Goal: Information Seeking & Learning: Learn about a topic

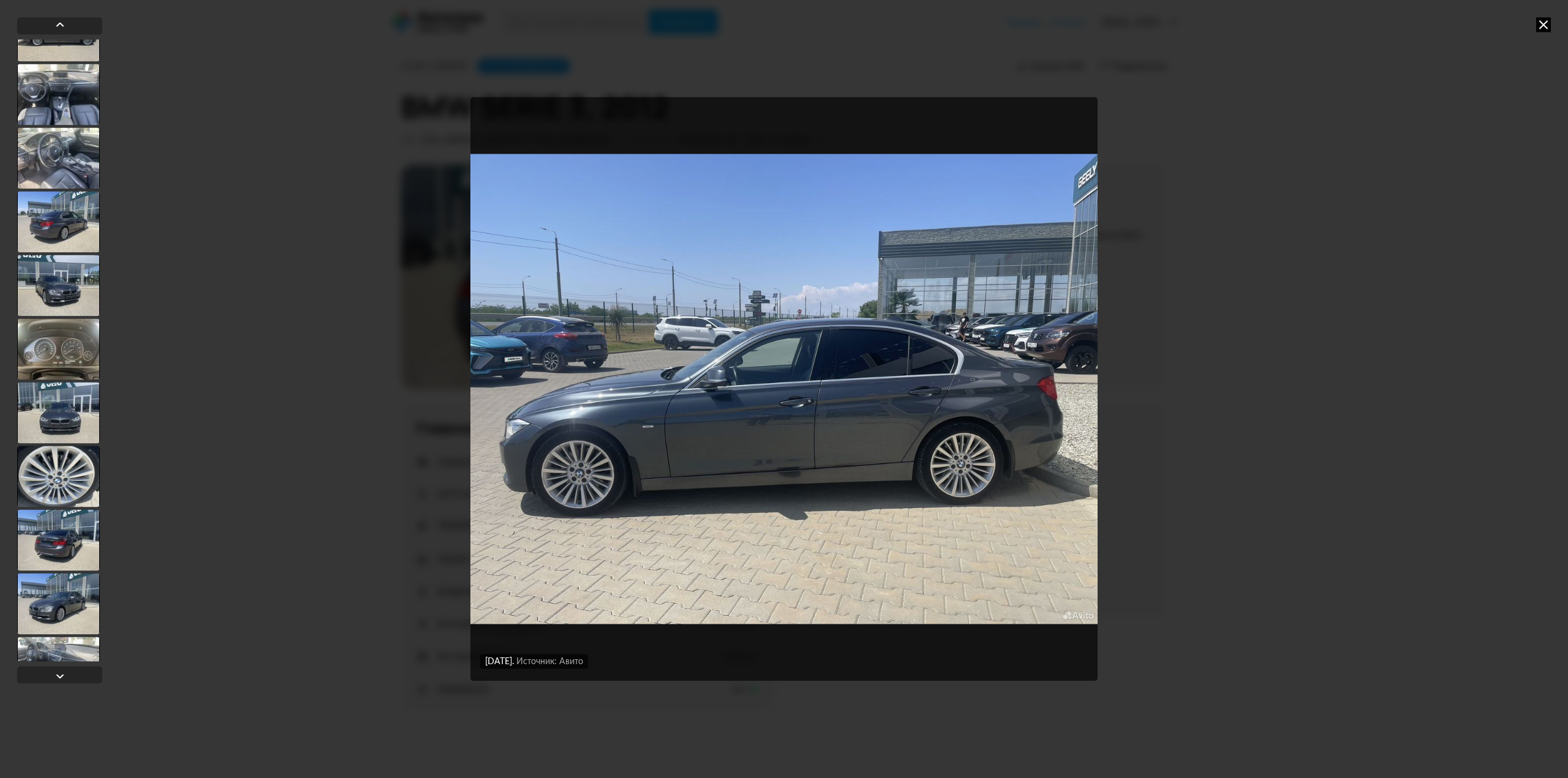
scroll to position [245, 0]
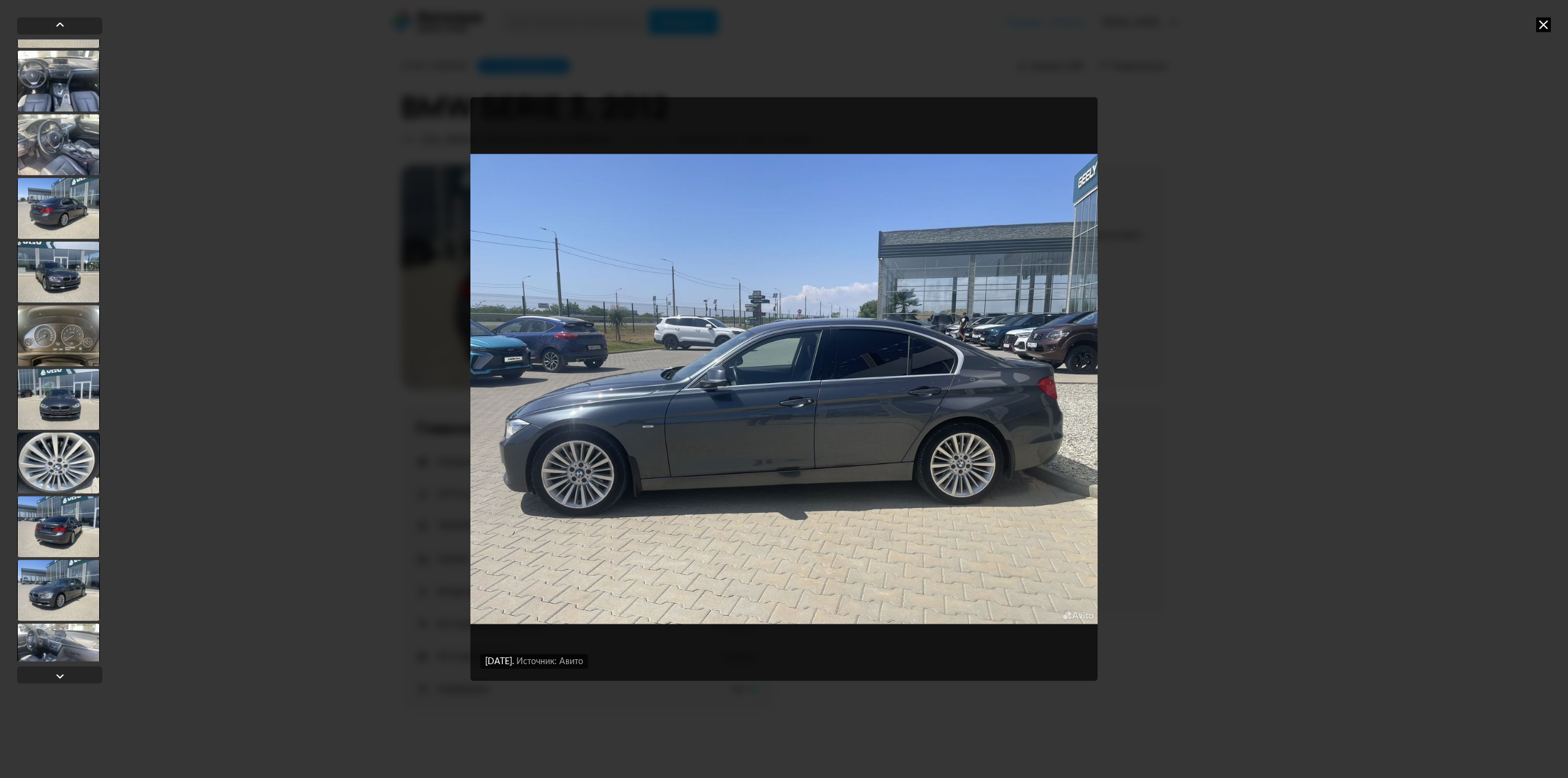
click at [69, 451] on div at bounding box center [58, 463] width 82 height 61
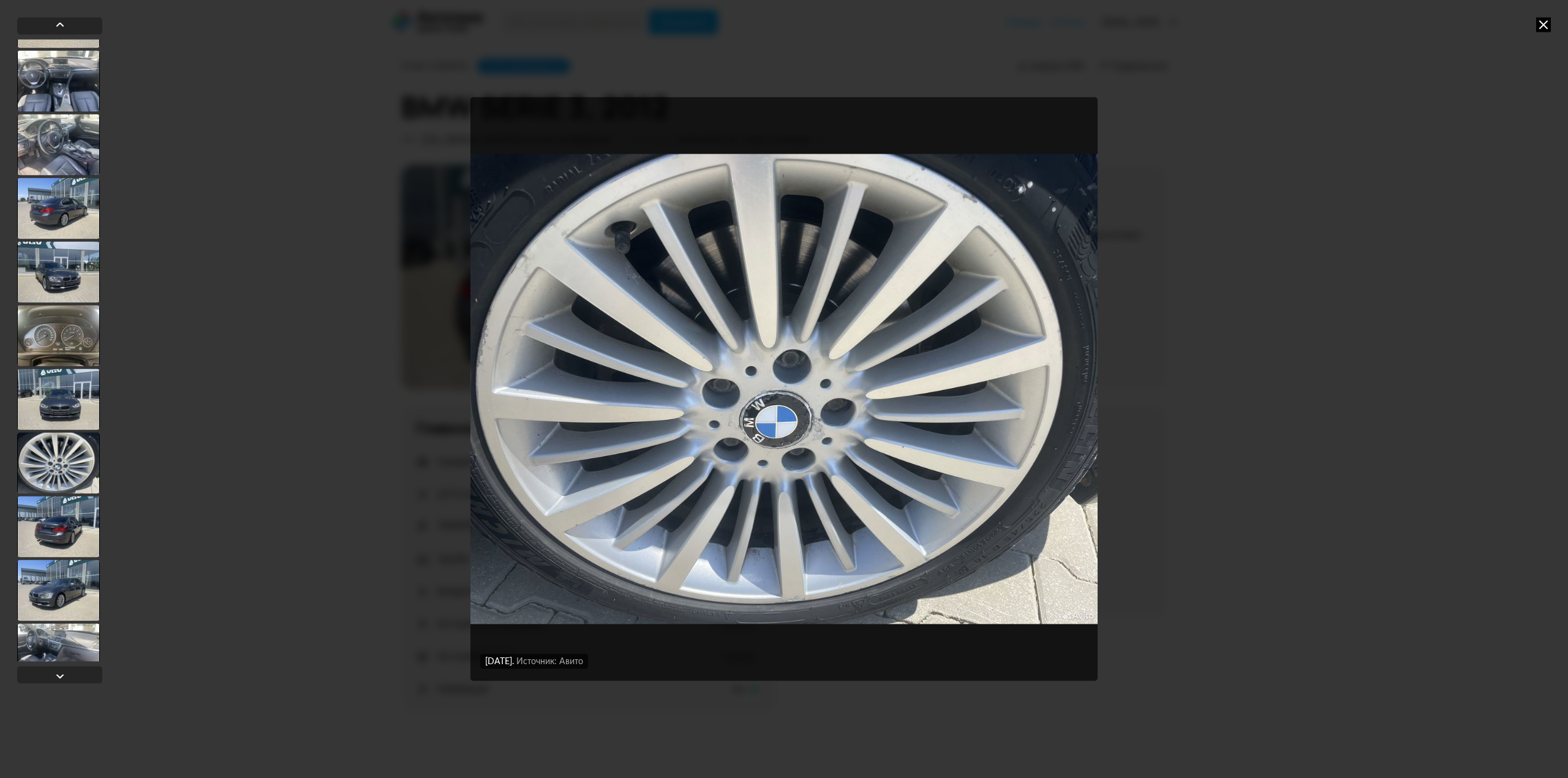
click at [77, 522] on div at bounding box center [58, 527] width 82 height 61
click at [58, 589] on div at bounding box center [58, 591] width 82 height 61
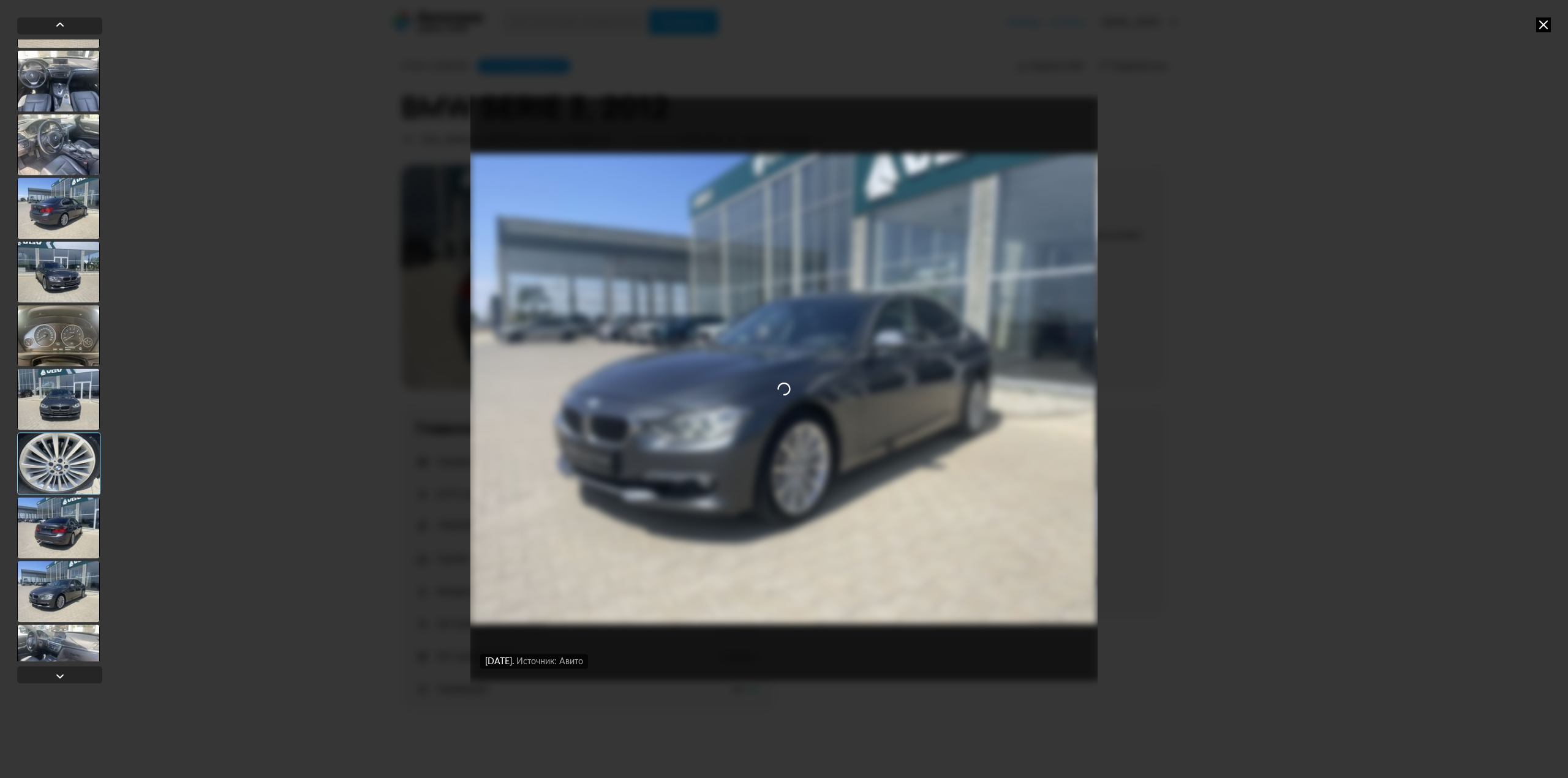
click at [49, 635] on div at bounding box center [58, 655] width 82 height 61
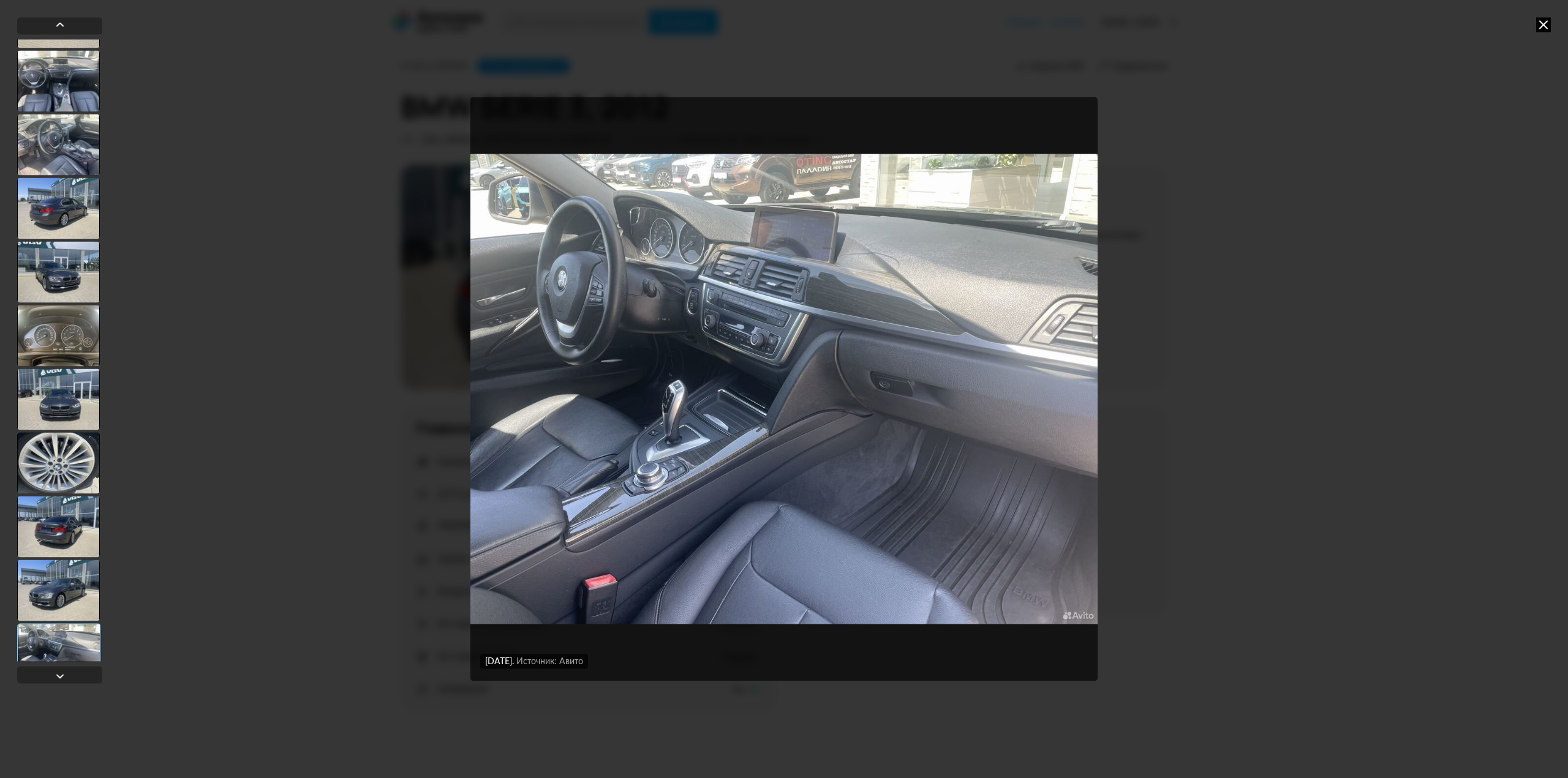
click at [74, 261] on div at bounding box center [58, 272] width 82 height 61
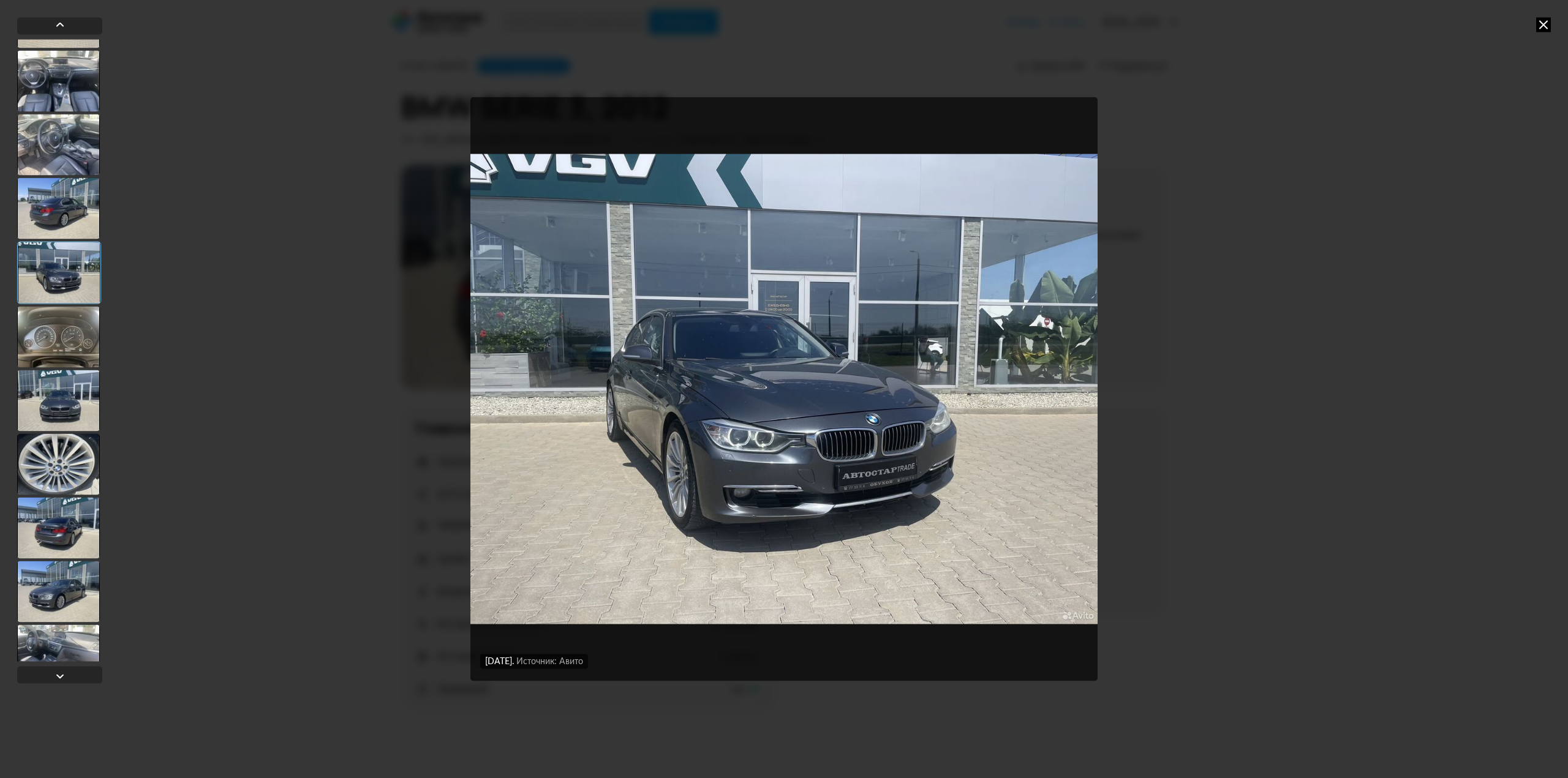
click at [71, 205] on div at bounding box center [58, 208] width 82 height 61
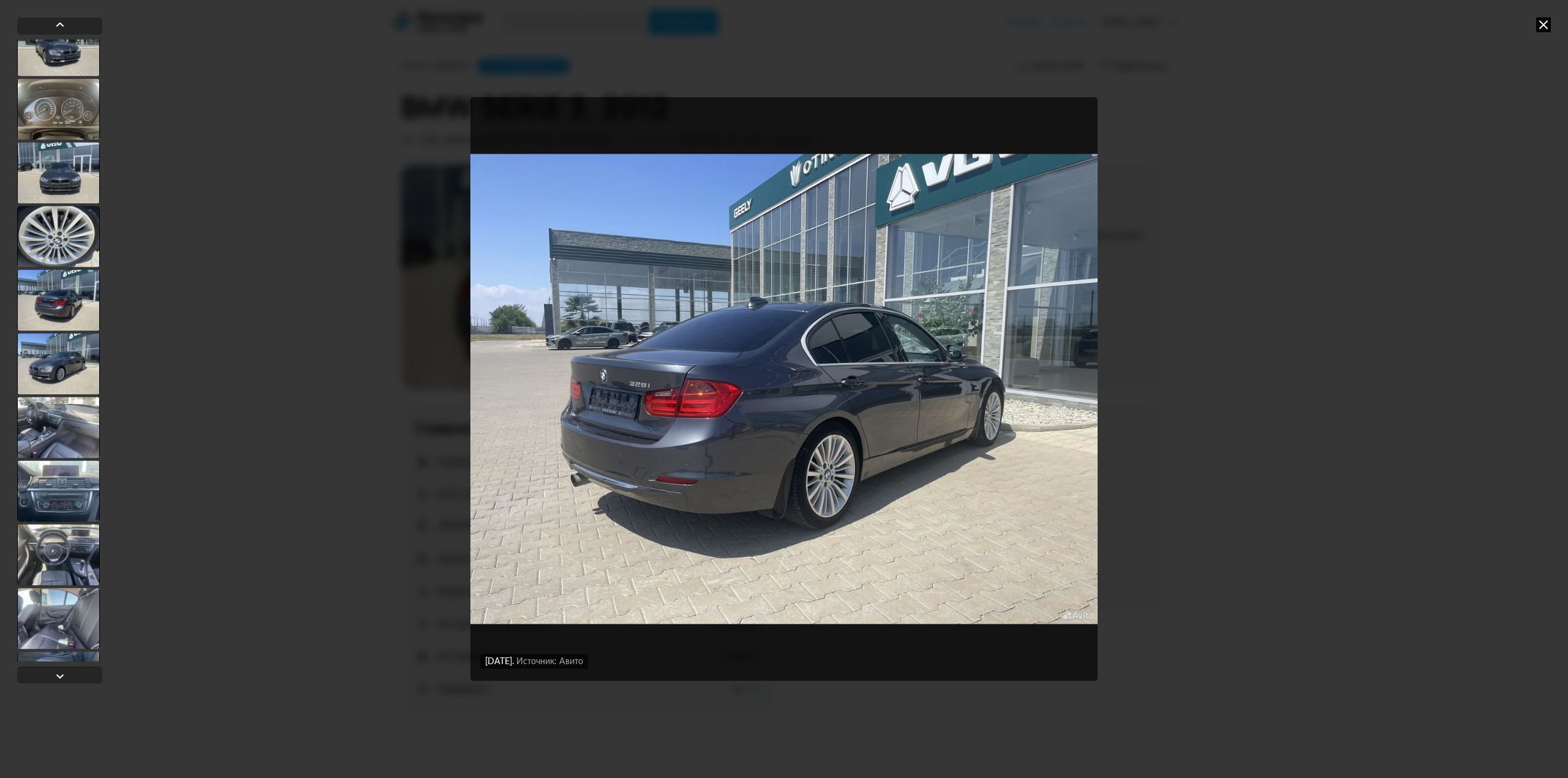
scroll to position [488, 0]
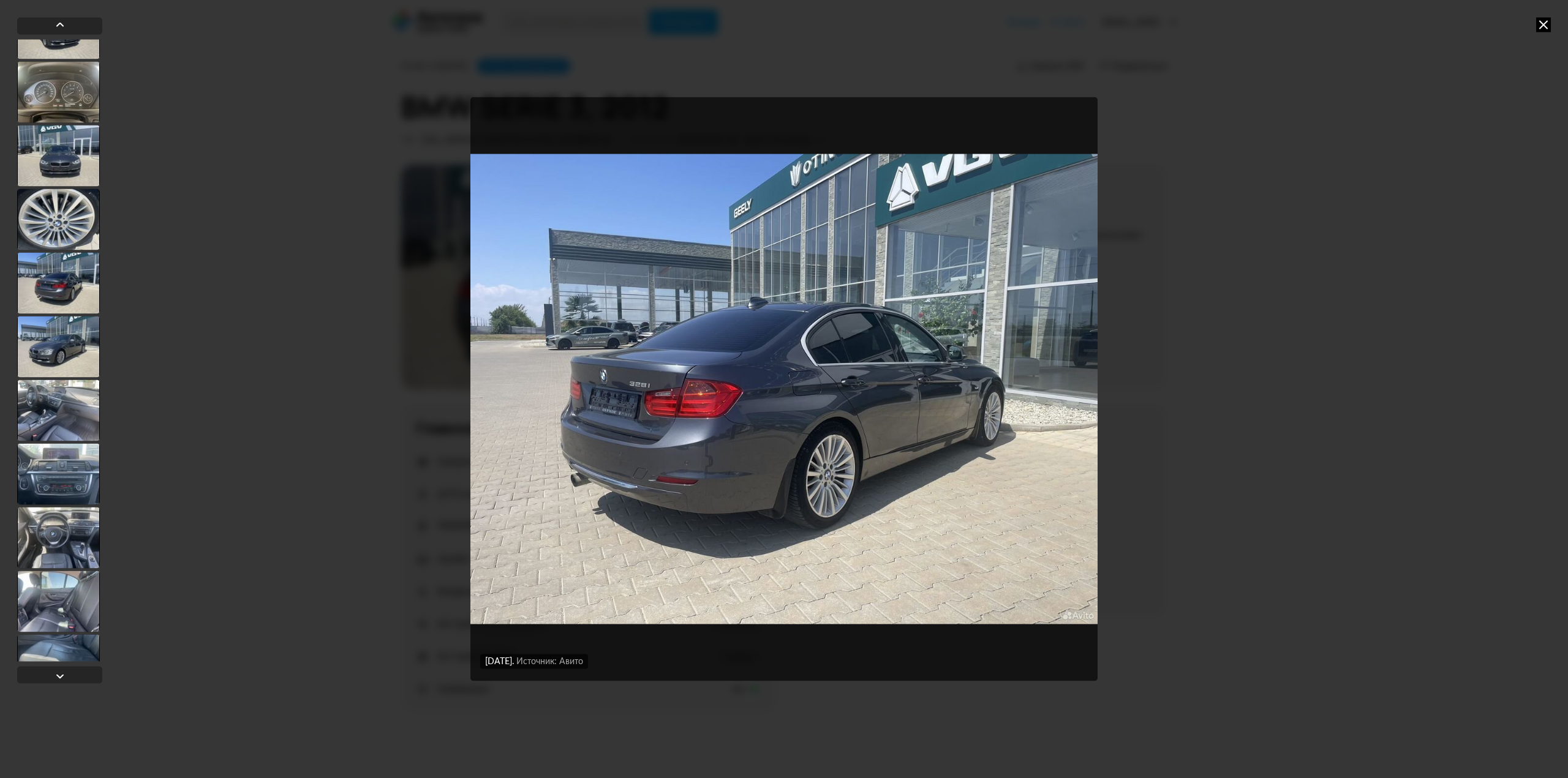
click at [67, 462] on div at bounding box center [58, 474] width 82 height 61
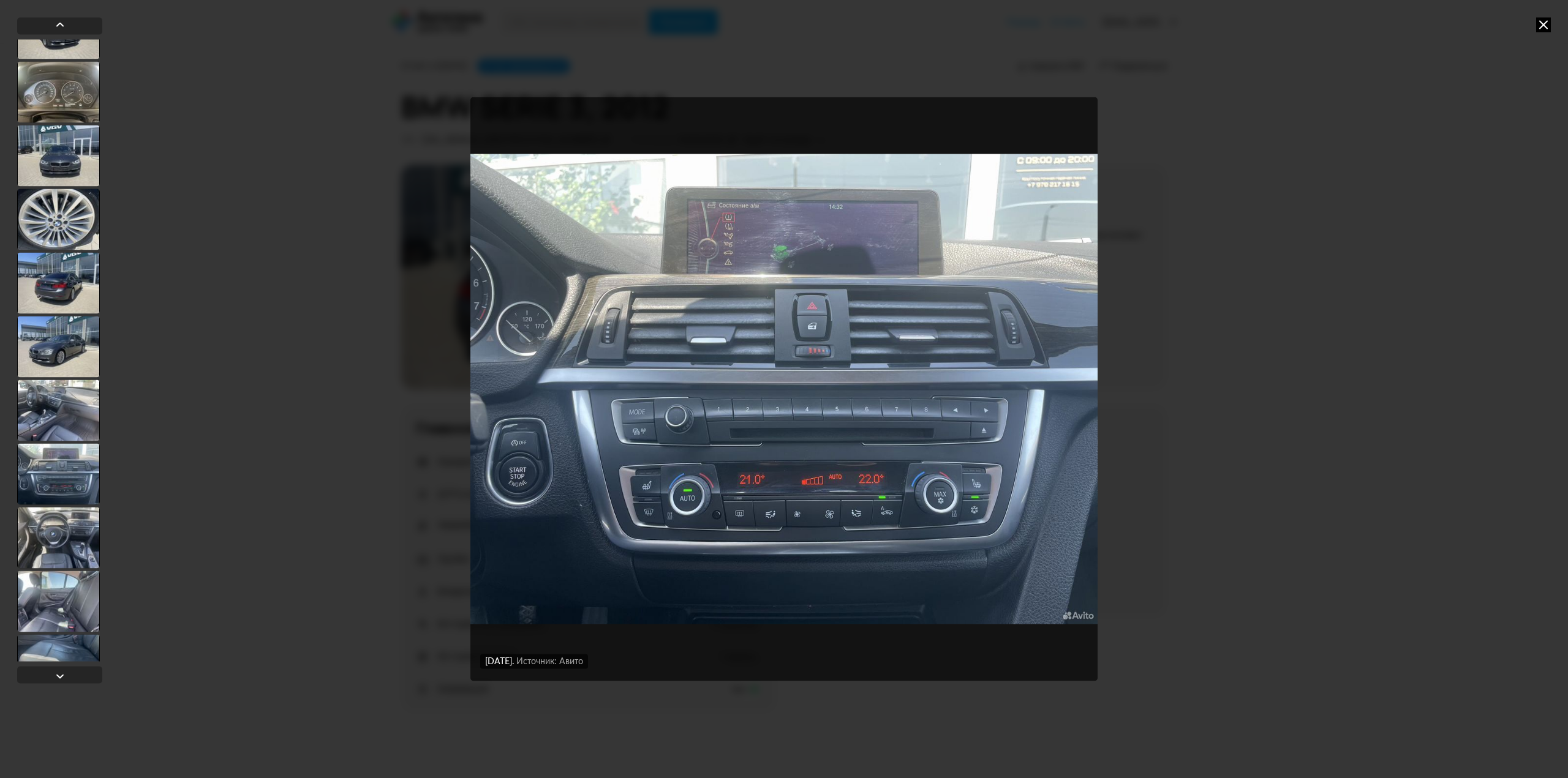
scroll to position [487, 0]
click at [74, 541] on div at bounding box center [58, 539] width 82 height 61
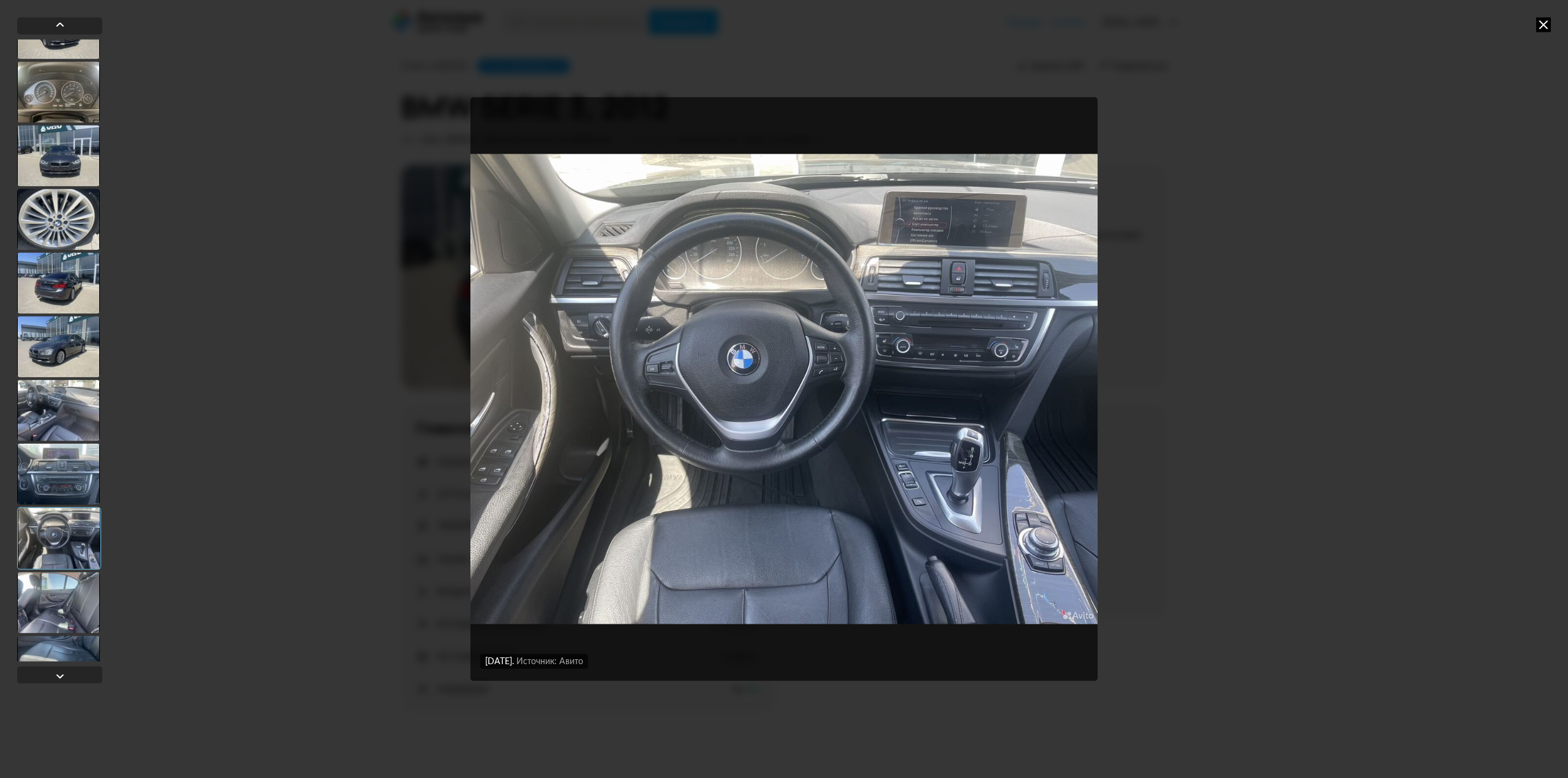
click at [1023, 225] on img "Go to Slide 16" at bounding box center [784, 389] width 627 height 584
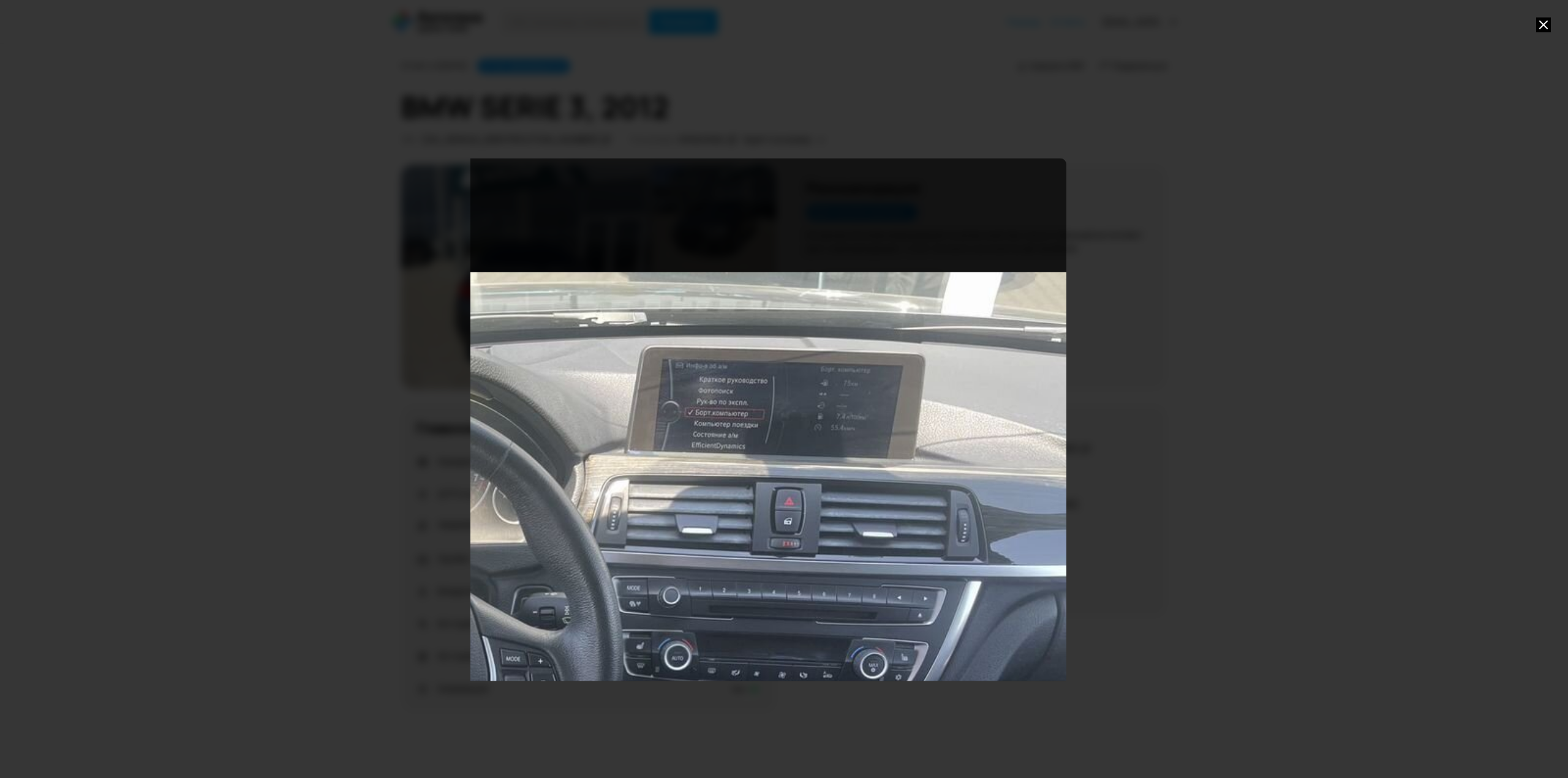
drag, startPoint x: 997, startPoint y: 244, endPoint x: 652, endPoint y: 624, distance: 513.2
click at [652, 624] on div "Go to Slide 16" at bounding box center [439, 742] width 1255 height 1167
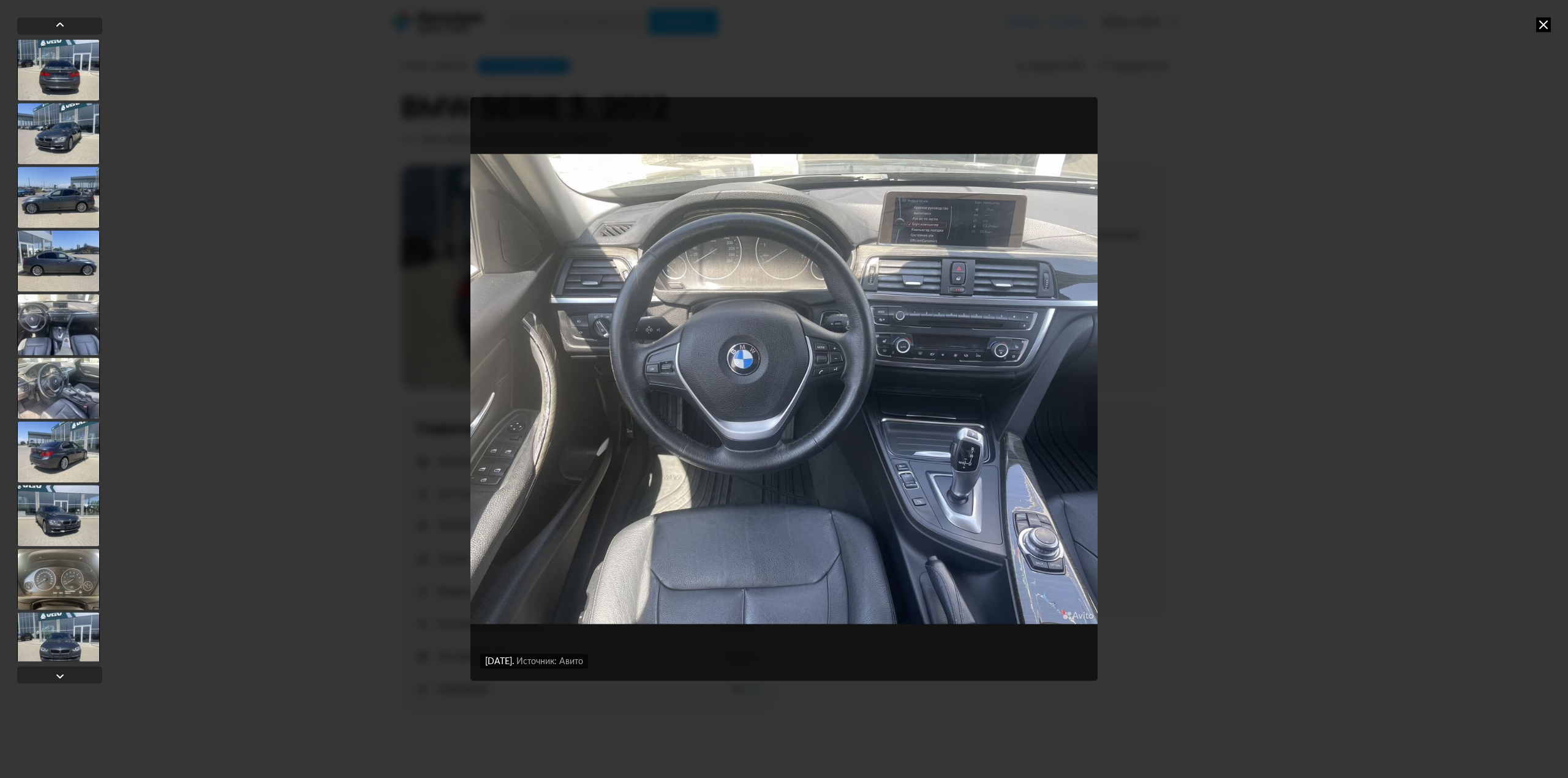
click at [930, 224] on img "Go to Slide 16" at bounding box center [784, 389] width 627 height 584
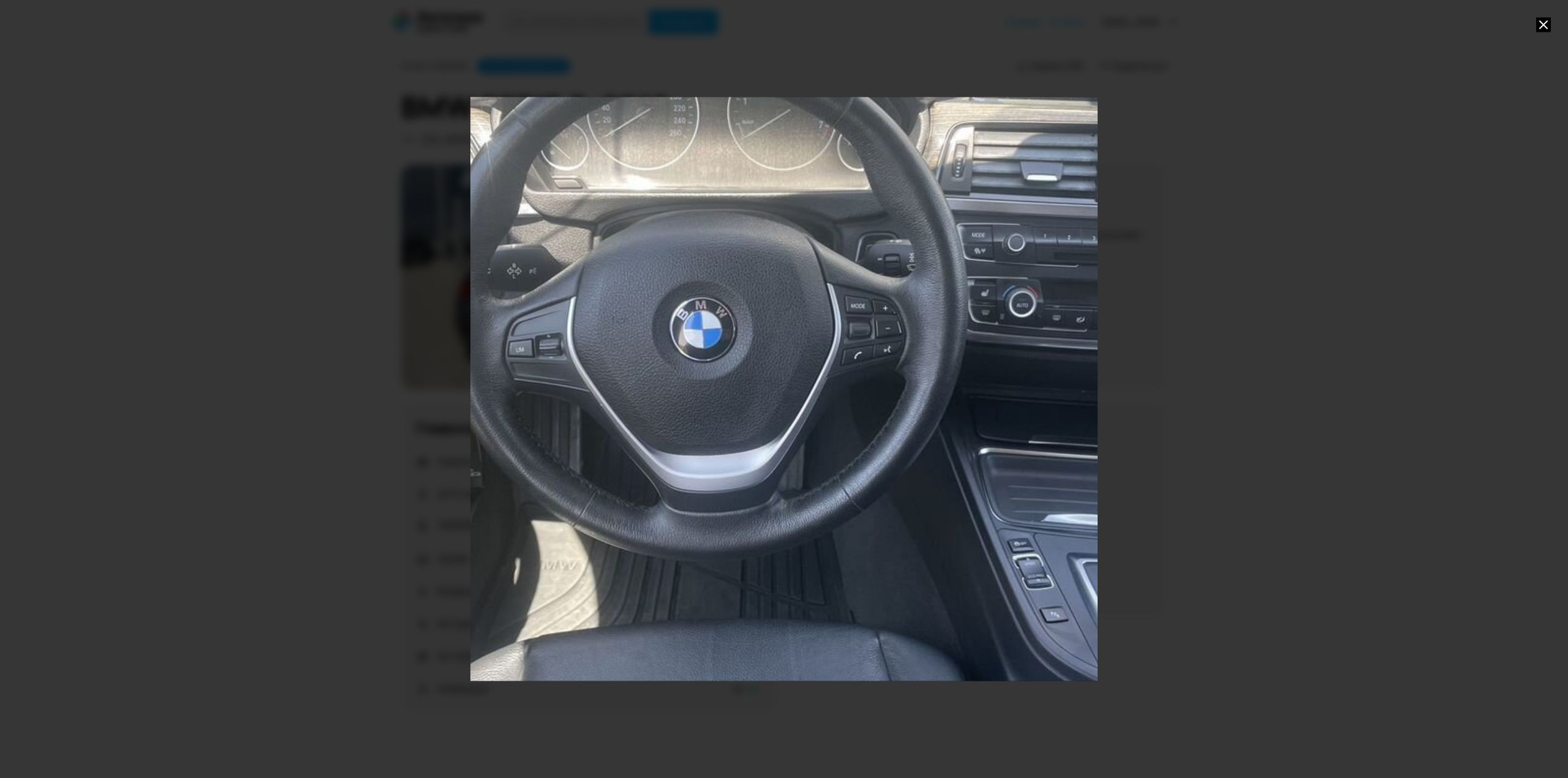
click at [1041, 137] on div "Go to Slide 16" at bounding box center [784, 389] width 1255 height 1167
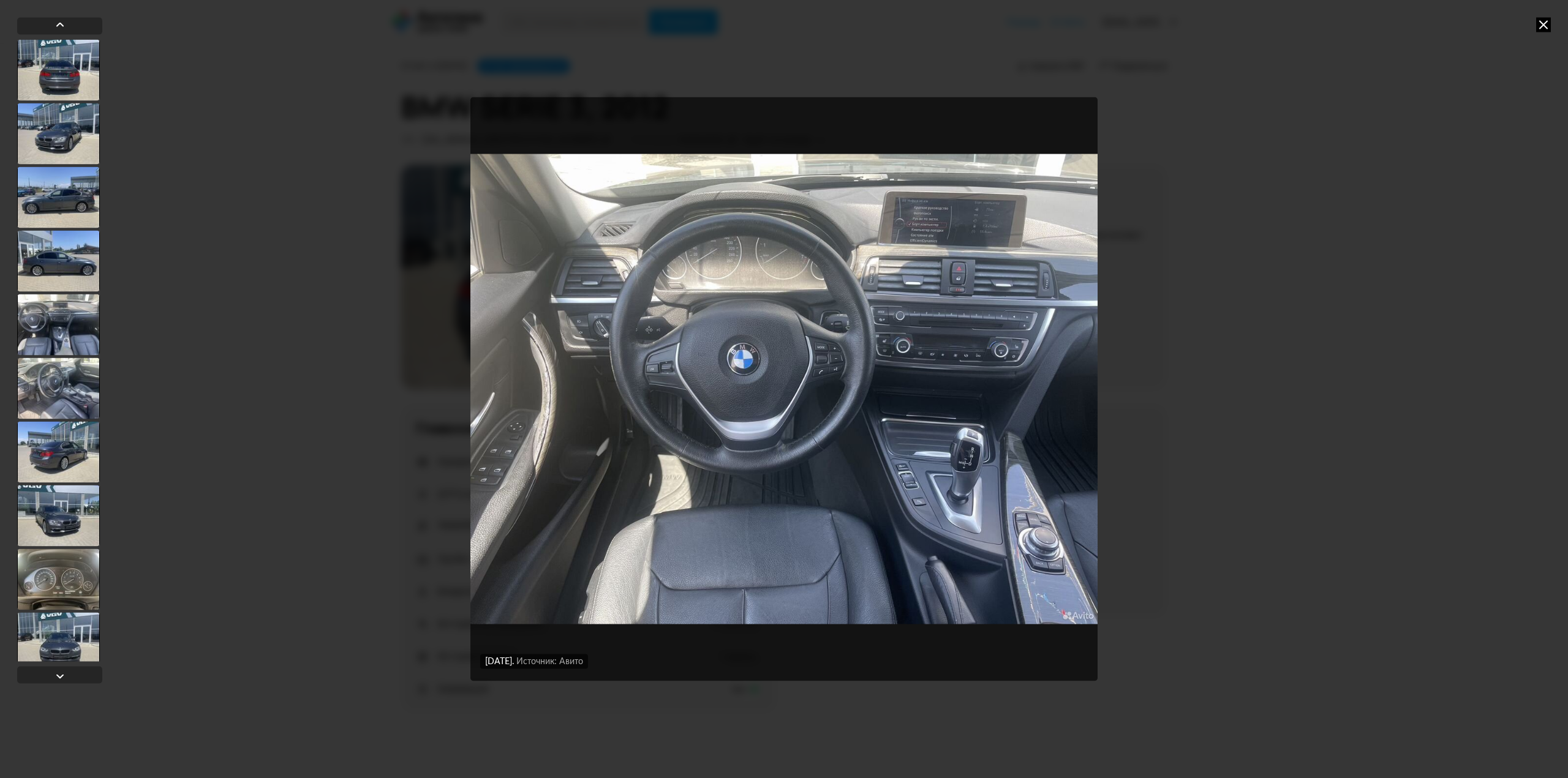
click at [1008, 217] on img "Go to Slide 16" at bounding box center [784, 389] width 627 height 584
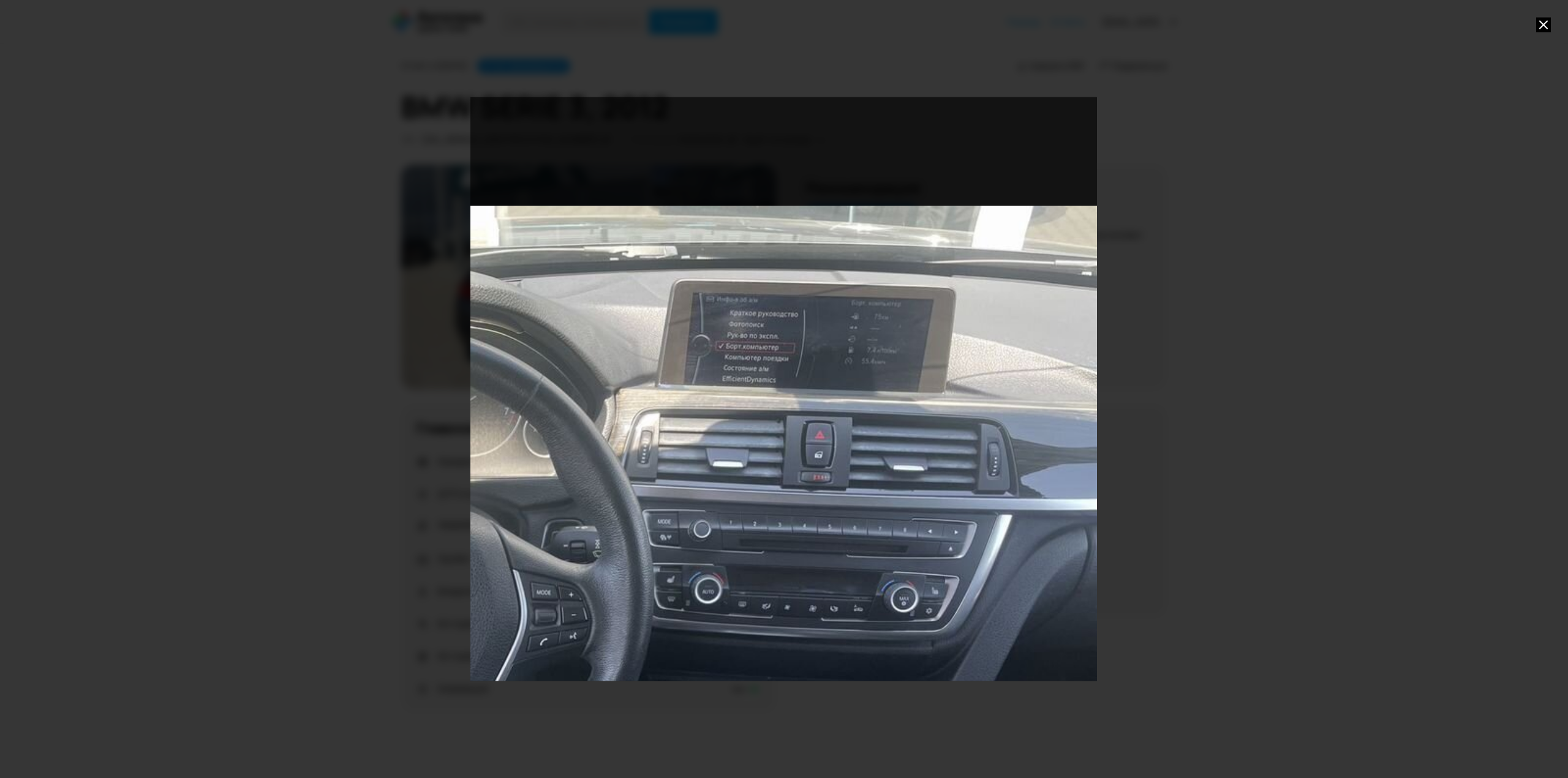
drag, startPoint x: 1053, startPoint y: 179, endPoint x: 740, endPoint y: 462, distance: 422.0
click at [740, 462] on div "Go to Slide 16" at bounding box center [470, 676] width 1255 height 1167
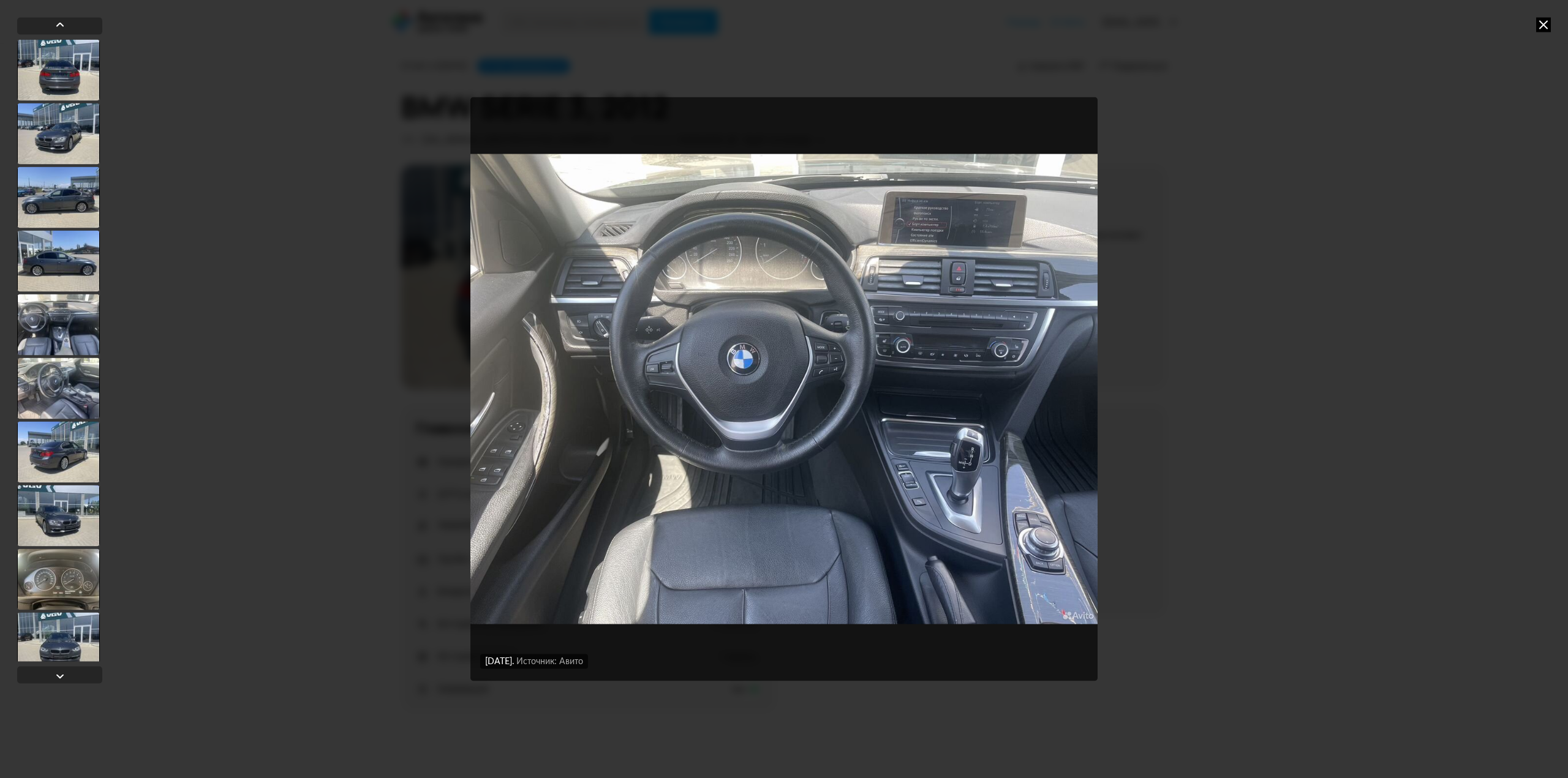
click at [77, 376] on div at bounding box center [58, 388] width 82 height 61
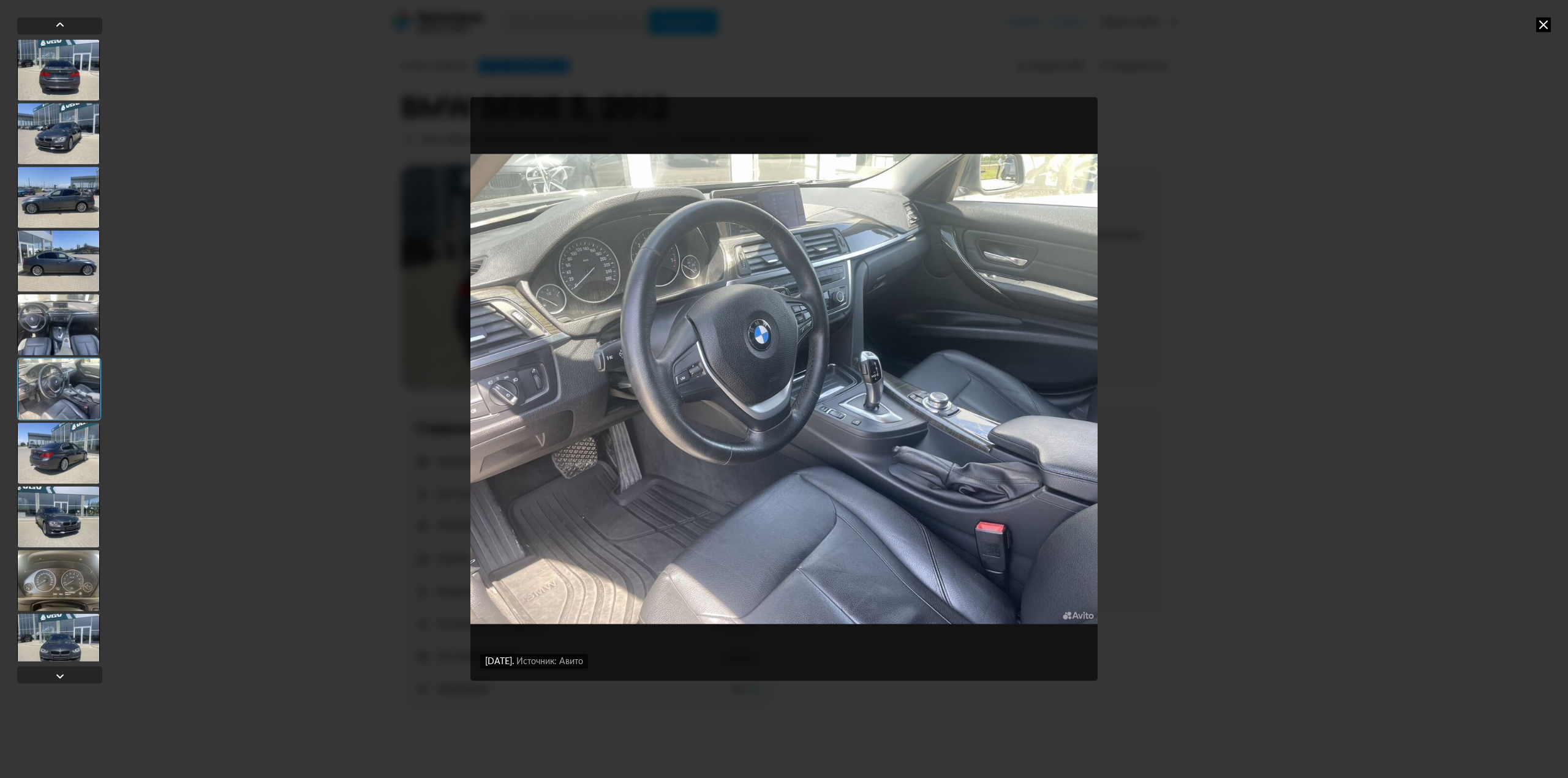
click at [616, 274] on img "Go to Slide 6" at bounding box center [784, 389] width 627 height 584
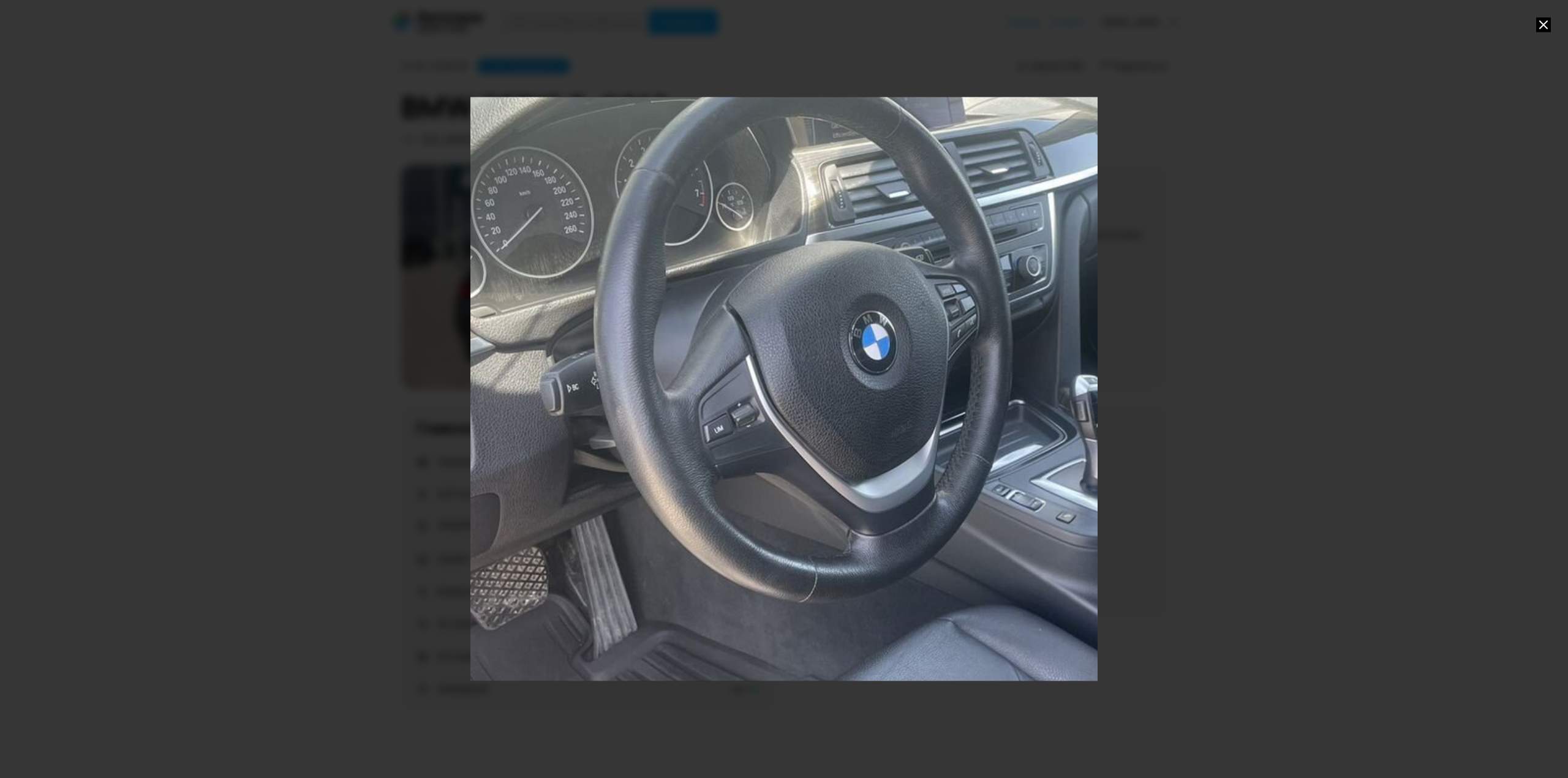
drag, startPoint x: 779, startPoint y: 179, endPoint x: 917, endPoint y: 240, distance: 150.9
click at [917, 240] on div "Go to Slide 6" at bounding box center [921, 450] width 1255 height 1167
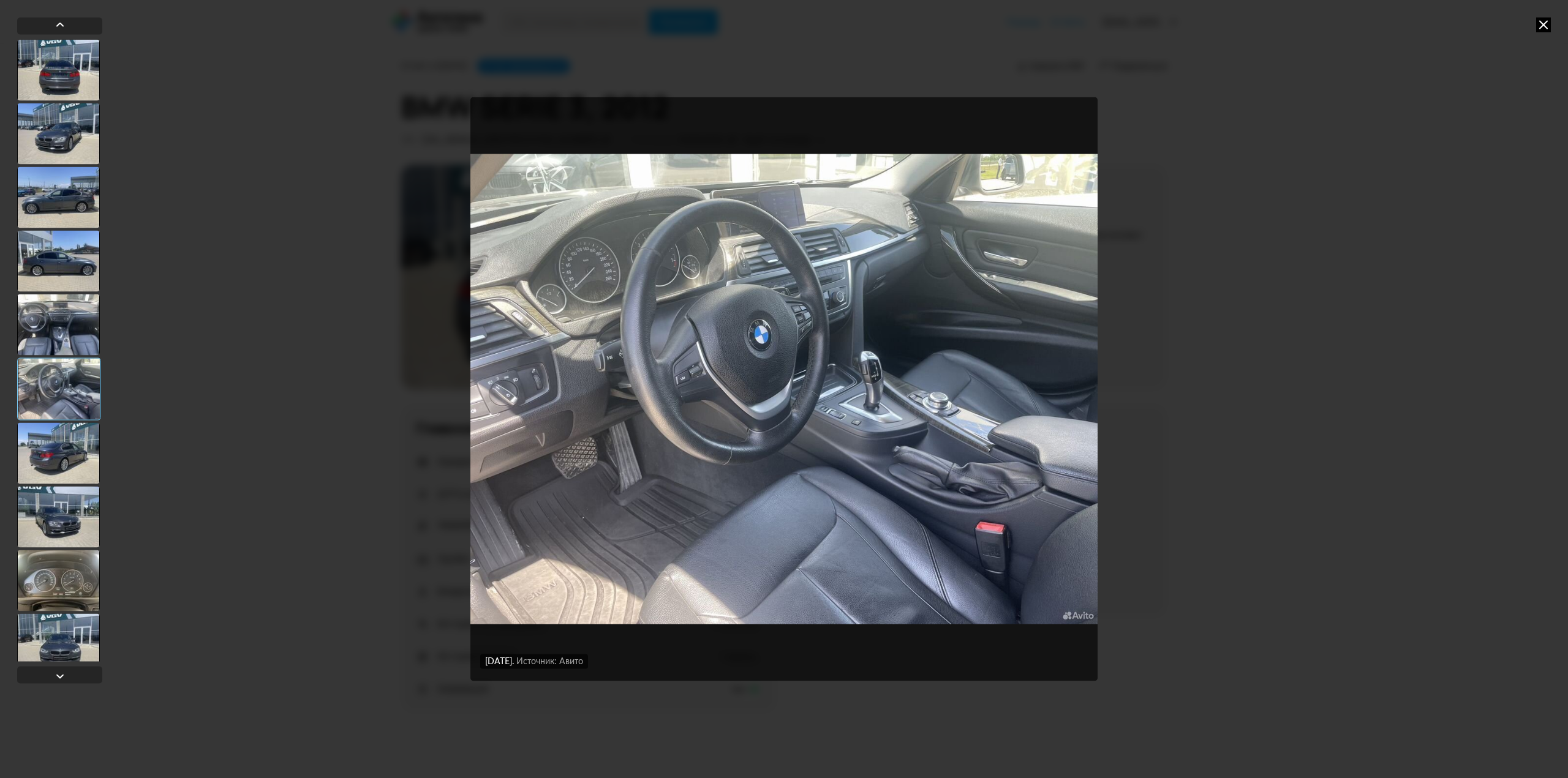
click at [61, 567] on div at bounding box center [58, 580] width 82 height 61
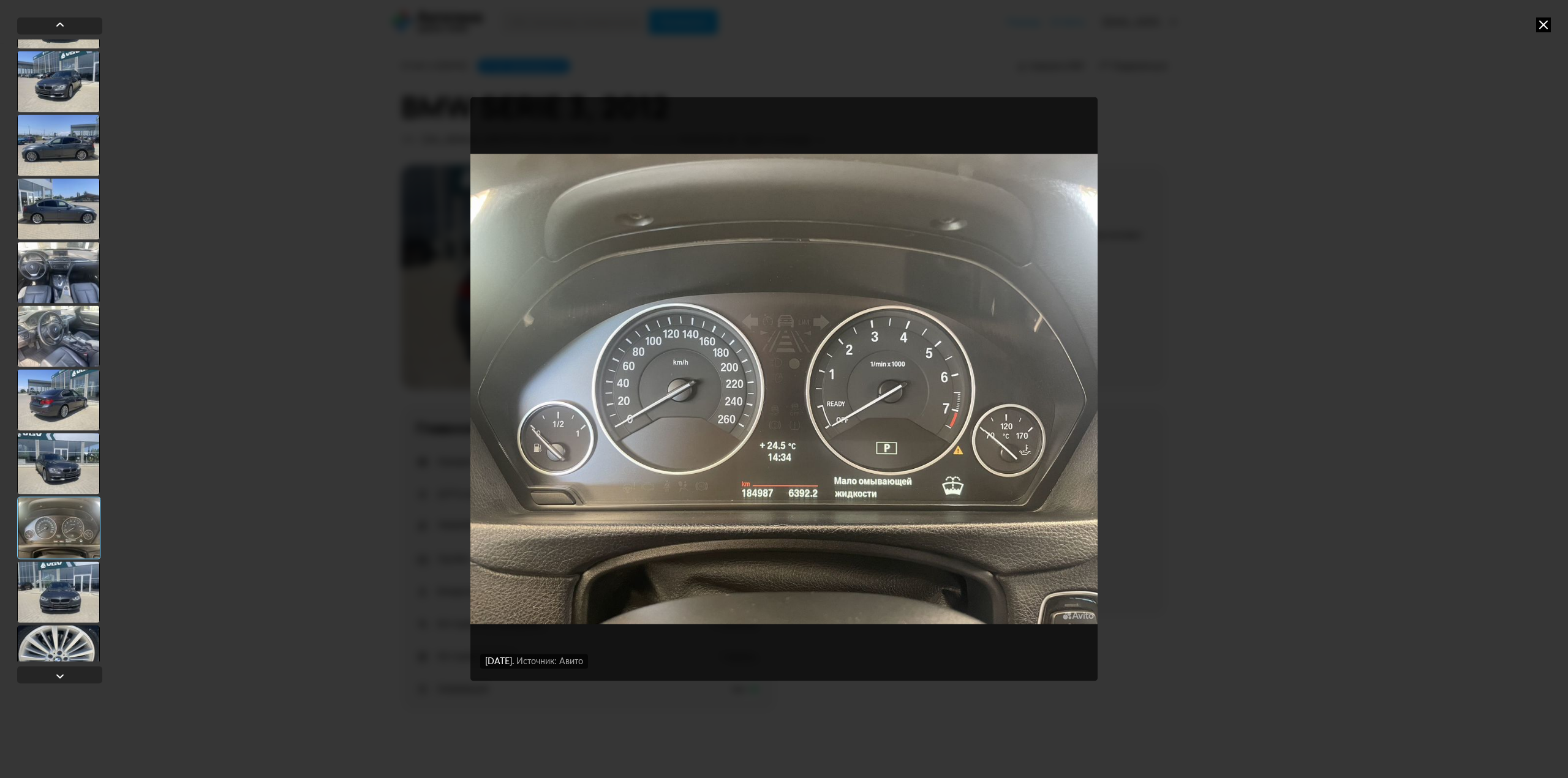
scroll to position [61, 0]
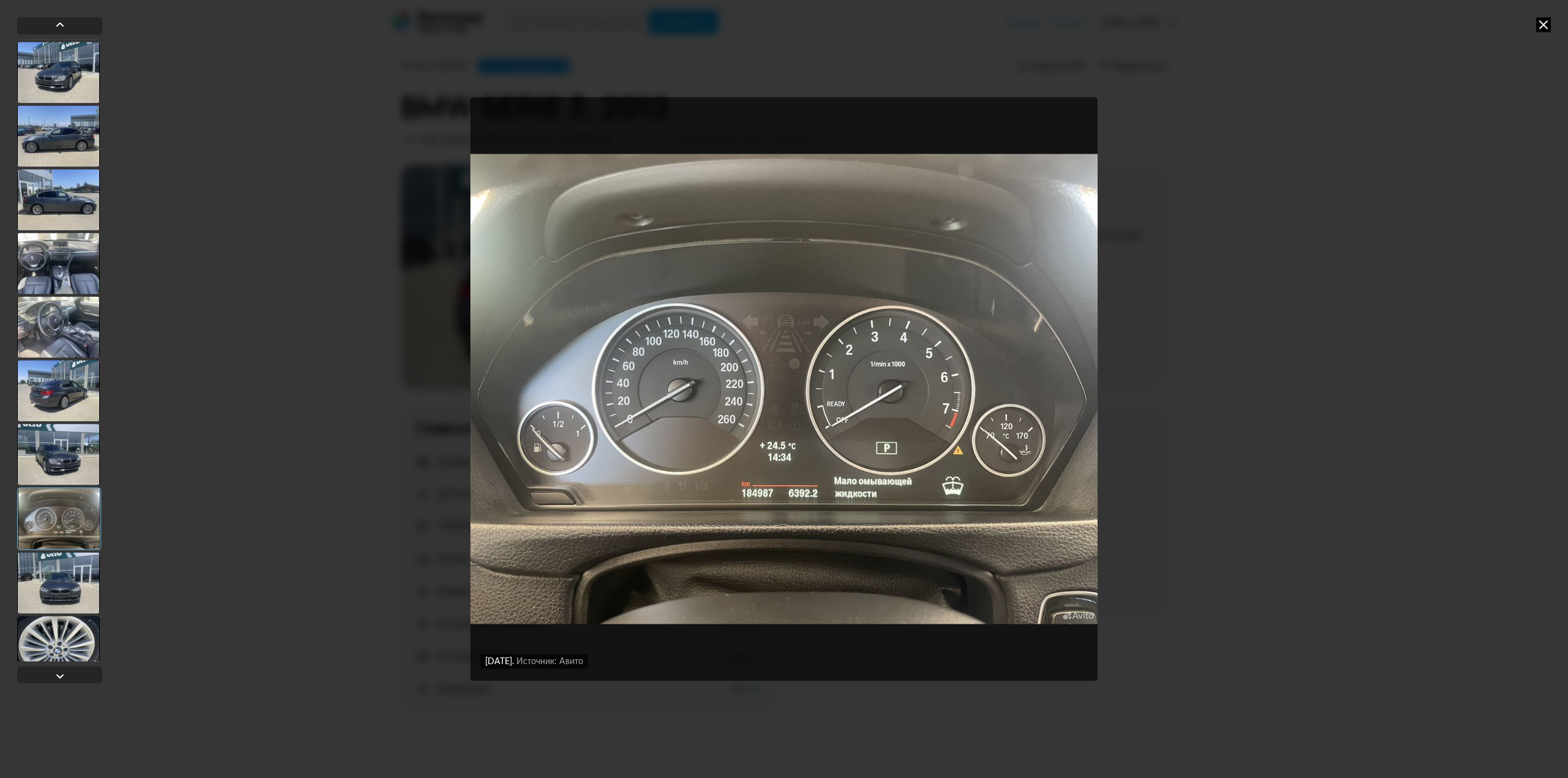
click at [54, 587] on div at bounding box center [58, 583] width 82 height 61
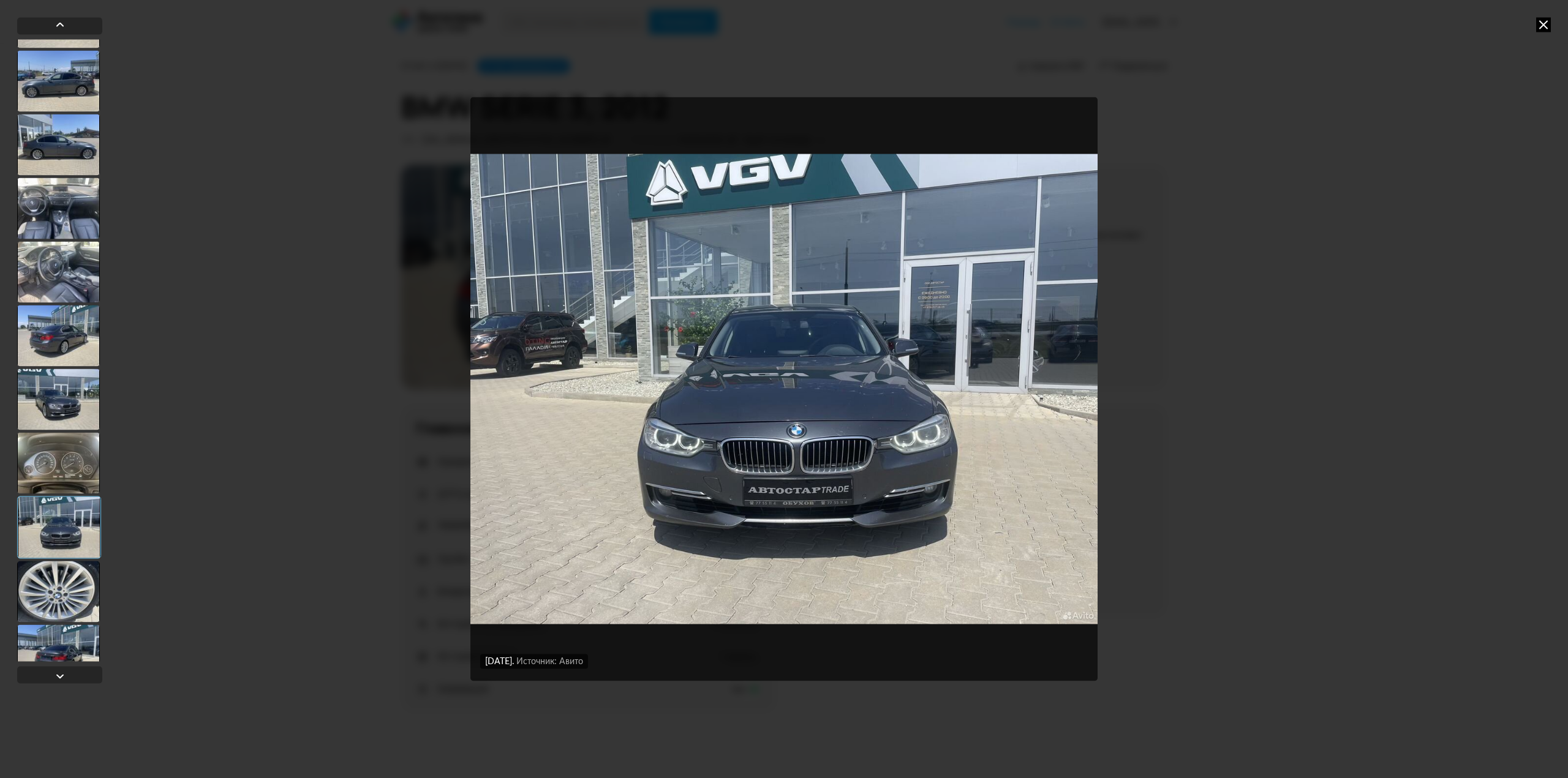
scroll to position [123, 0]
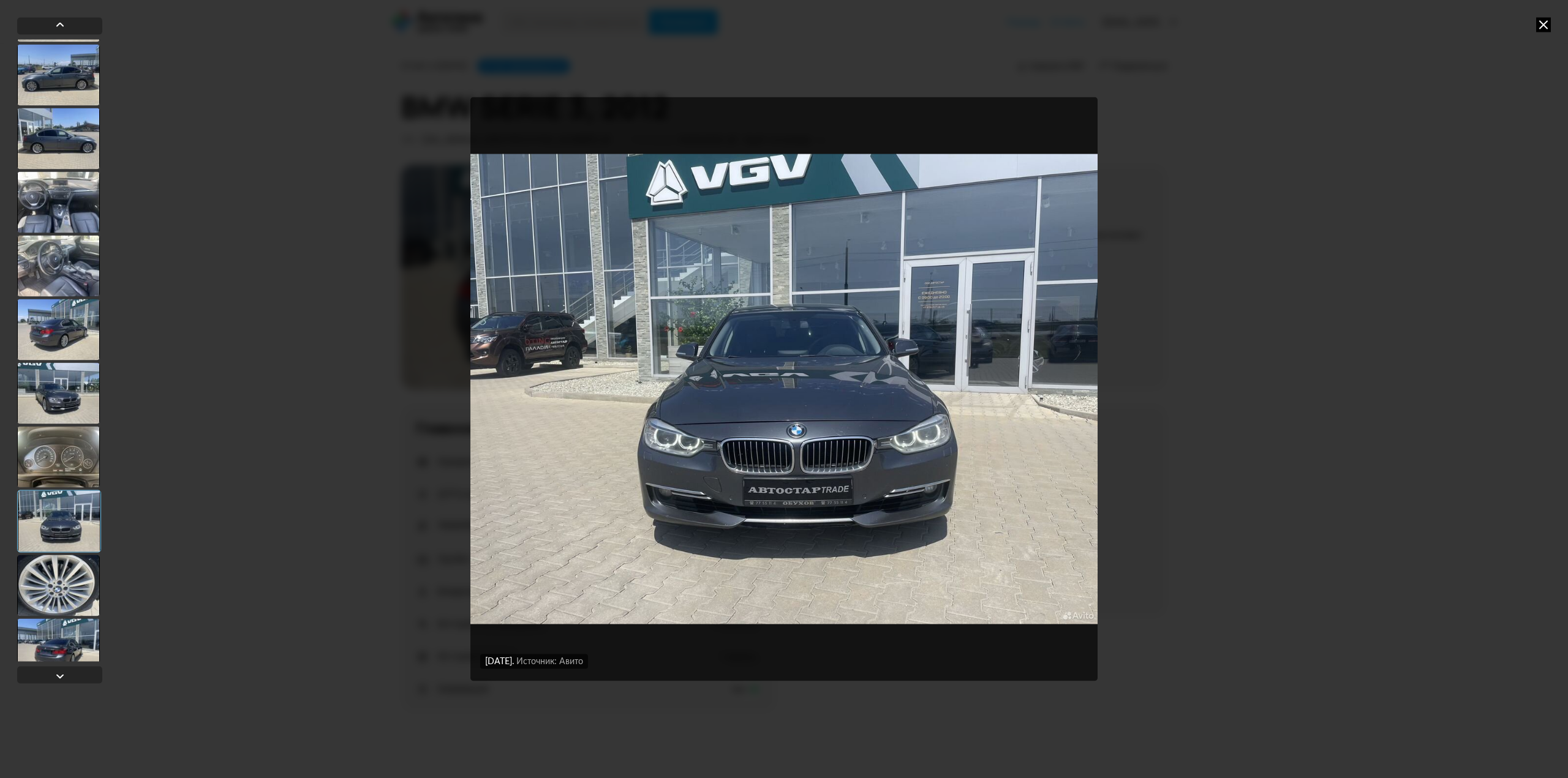
click at [52, 582] on div at bounding box center [58, 586] width 82 height 61
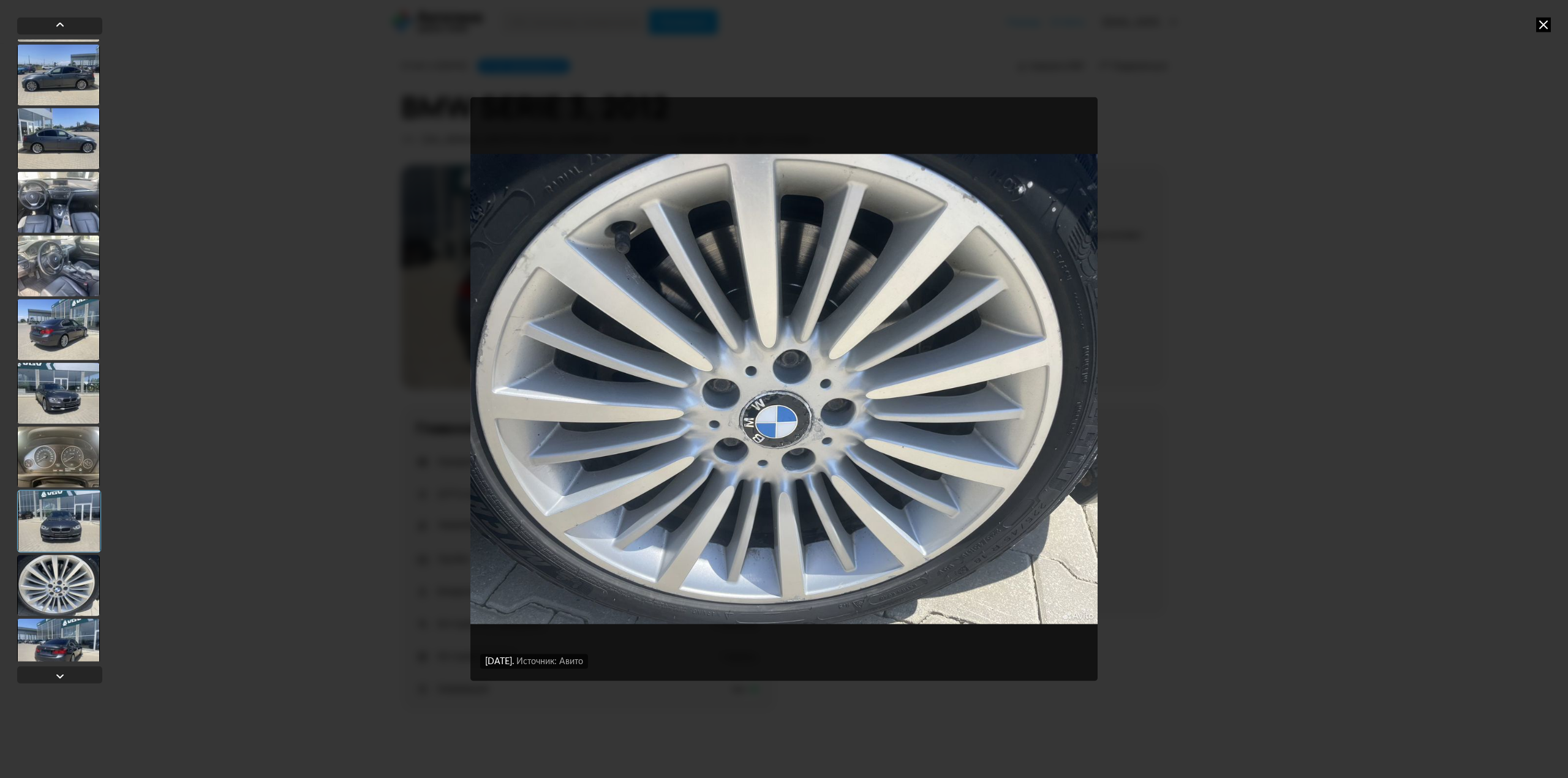
click at [74, 639] on div at bounding box center [58, 649] width 82 height 61
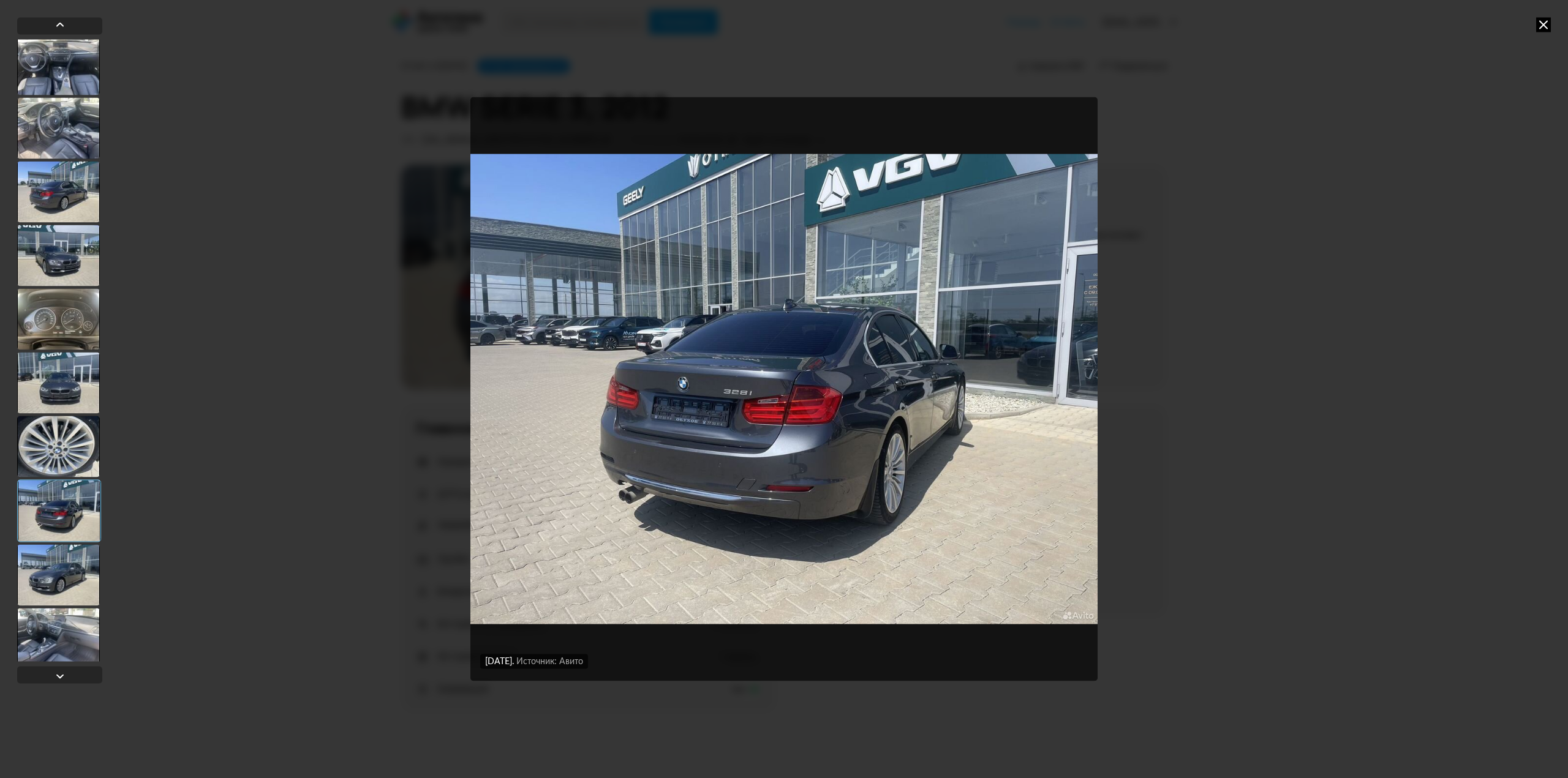
scroll to position [368, 0]
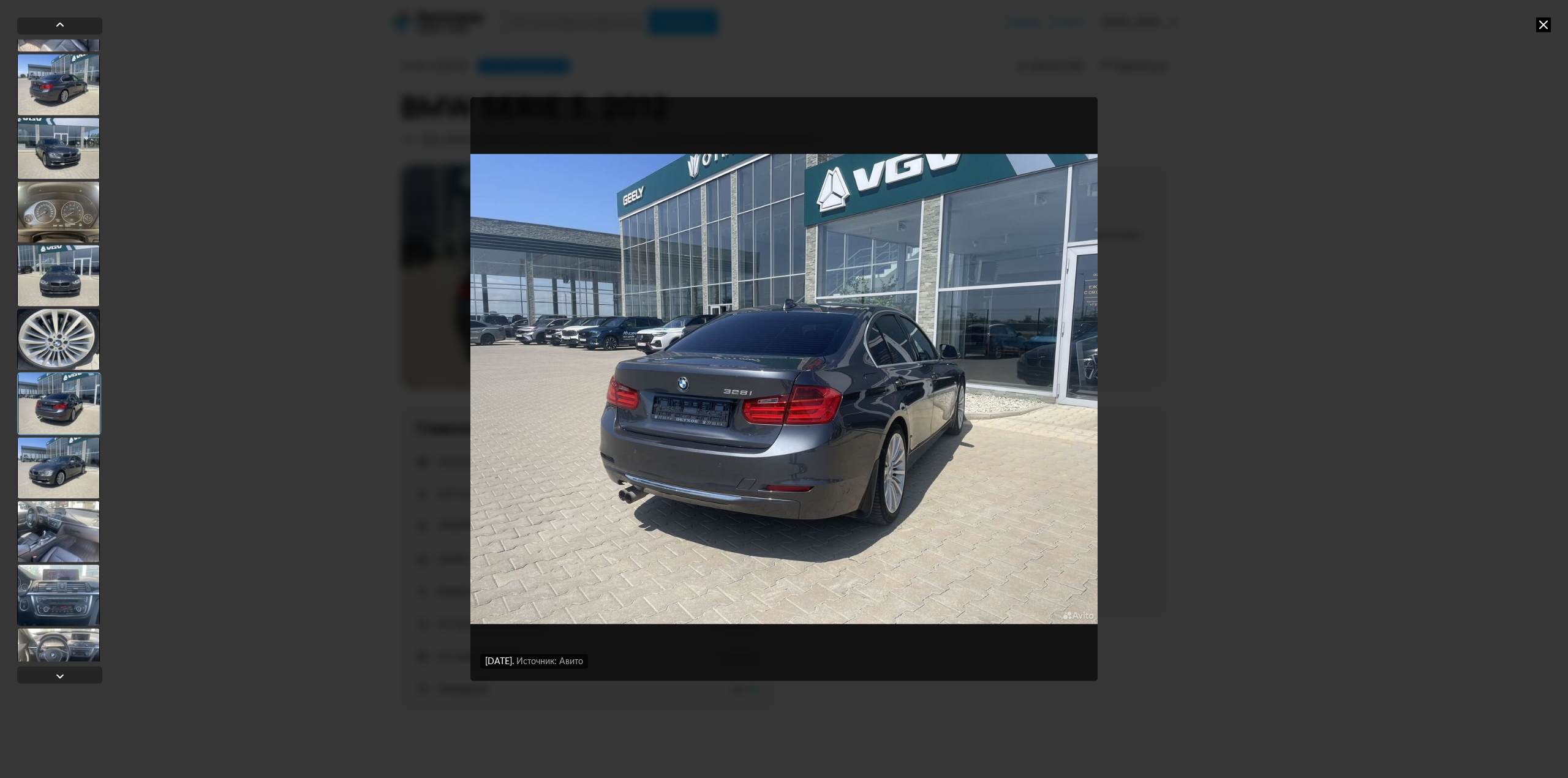
click at [65, 473] on div at bounding box center [58, 468] width 82 height 61
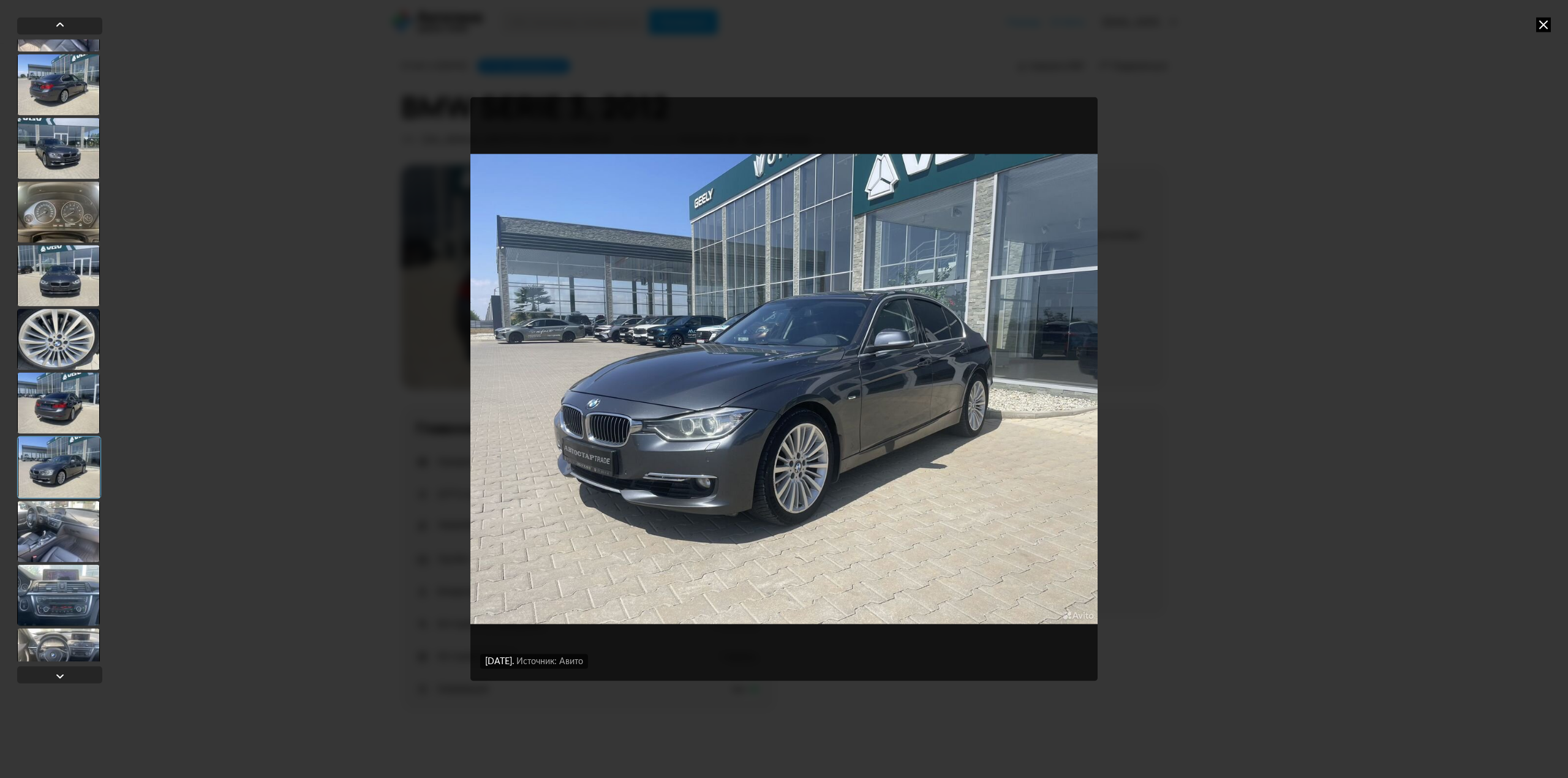
click at [69, 513] on div at bounding box center [58, 531] width 82 height 61
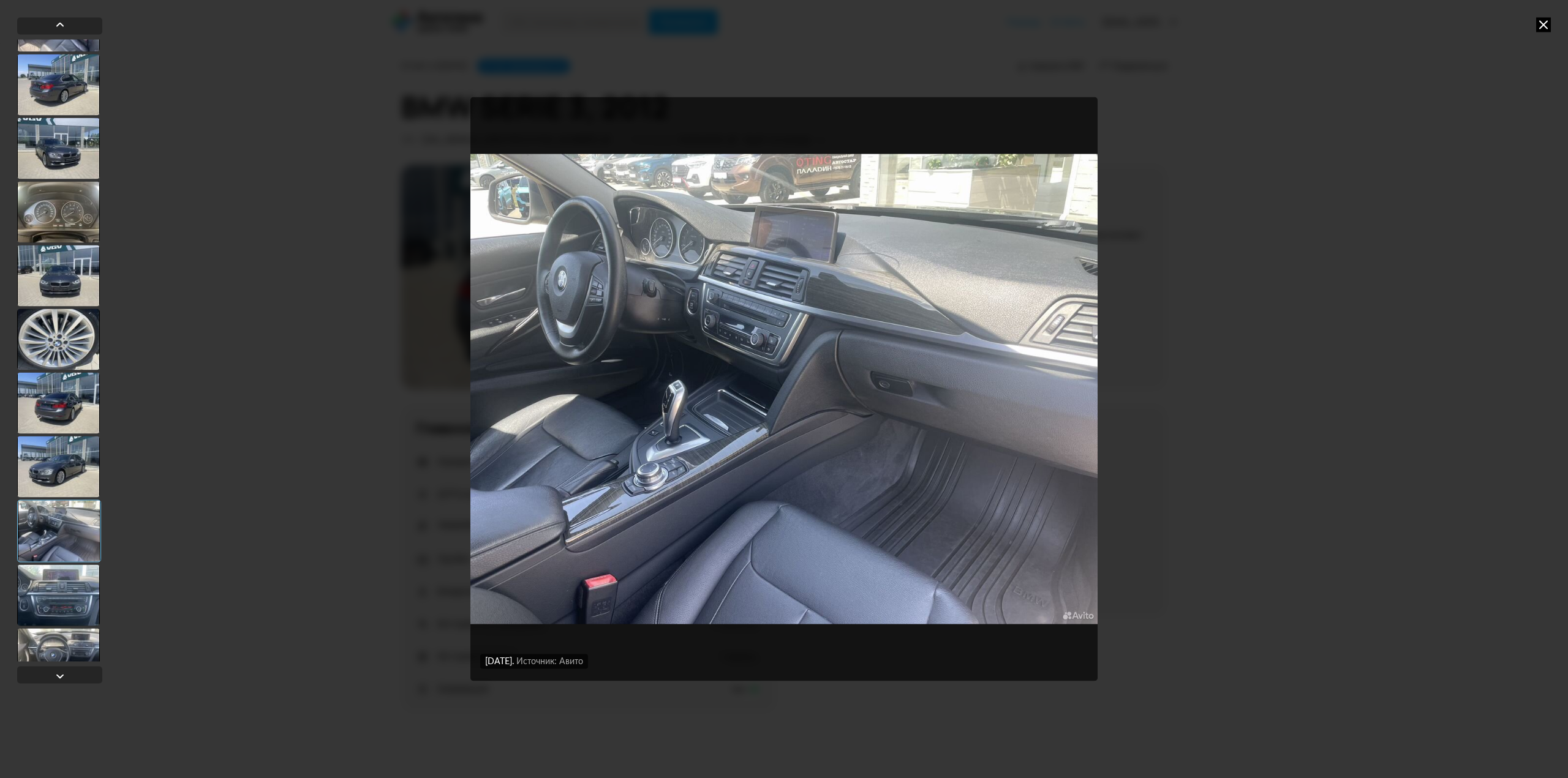
click at [75, 580] on div at bounding box center [58, 595] width 82 height 61
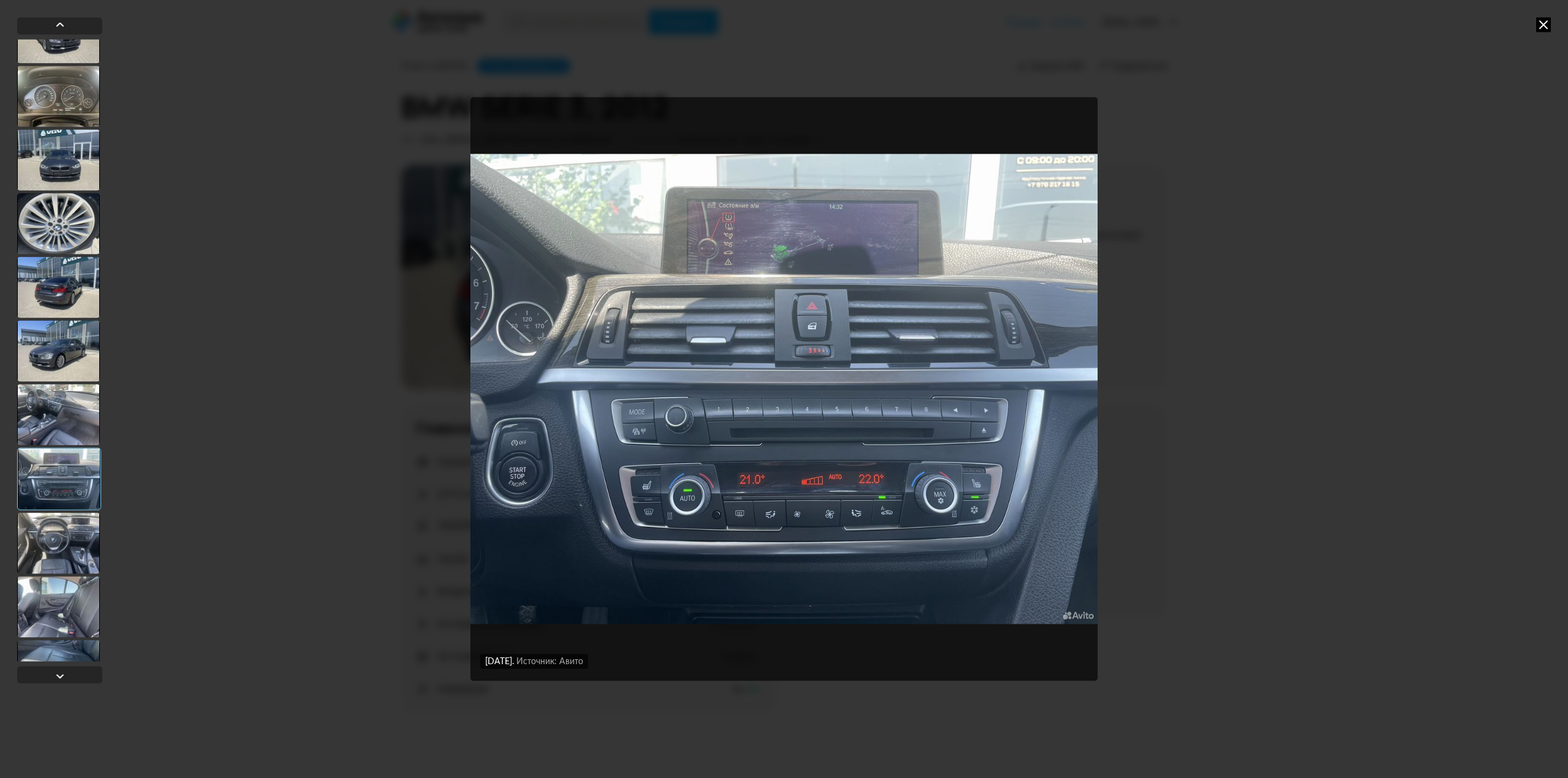
scroll to position [551, 0]
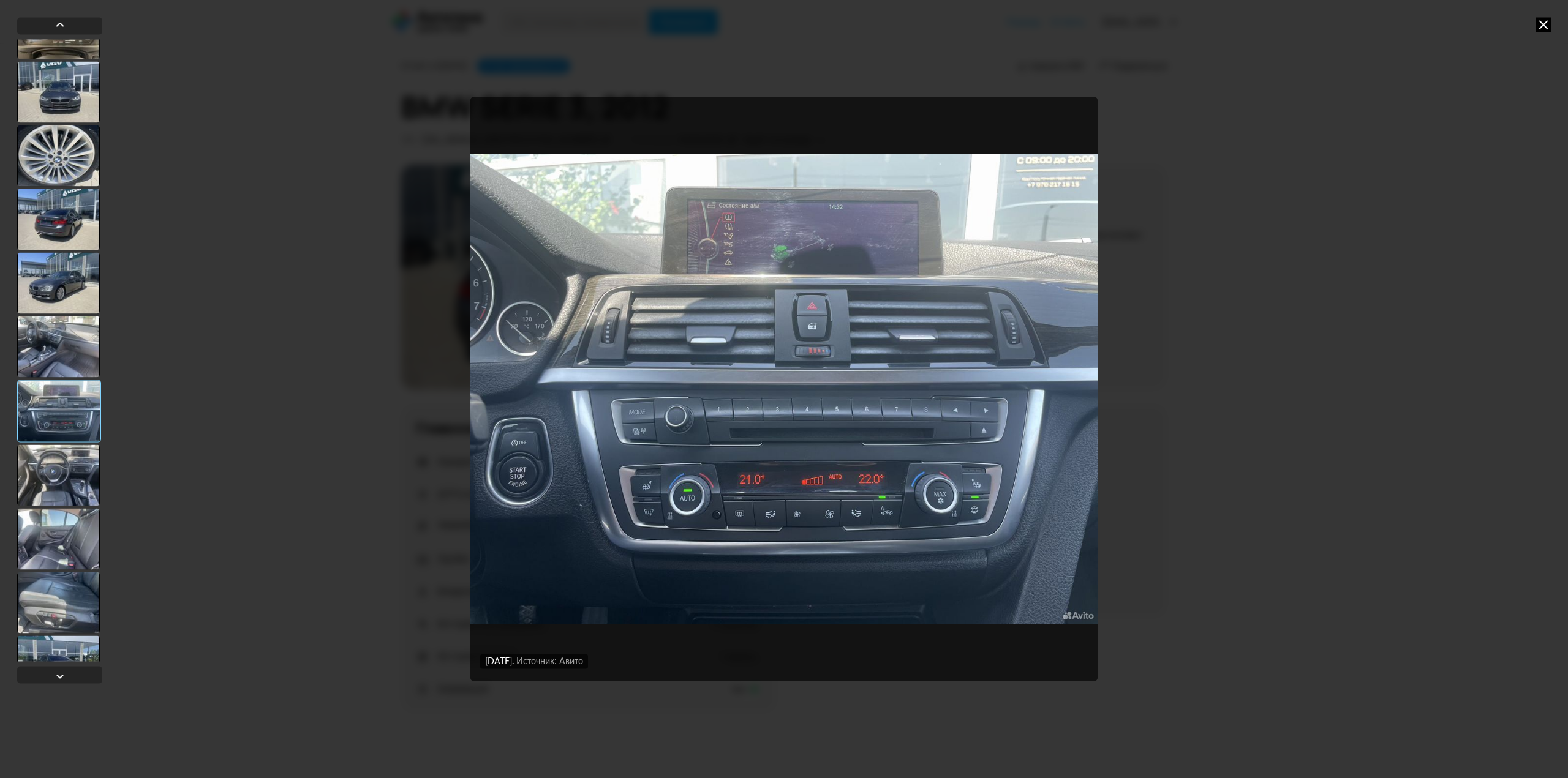
click at [65, 538] on div at bounding box center [58, 539] width 82 height 61
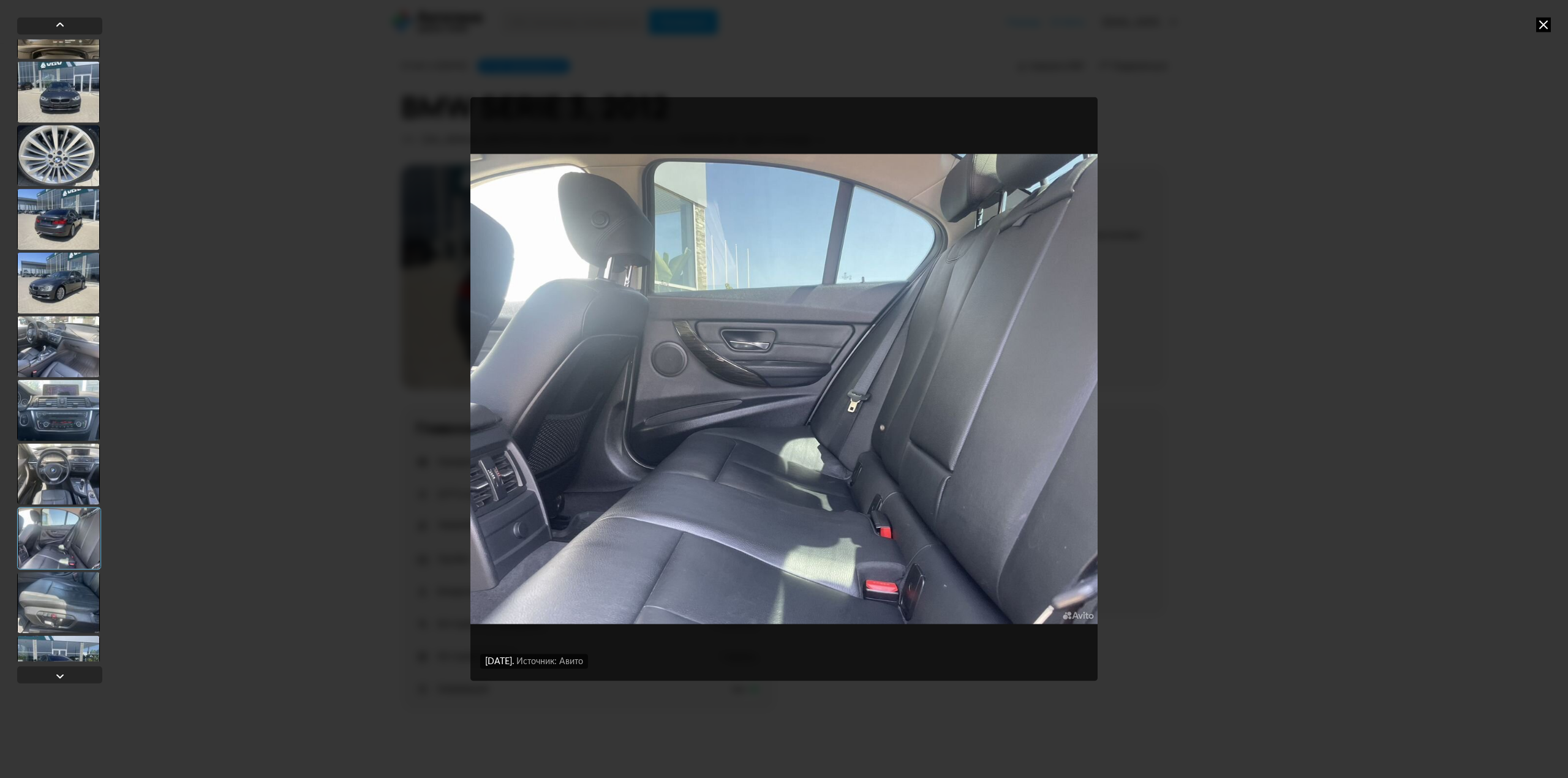
click at [75, 592] on div at bounding box center [58, 603] width 82 height 61
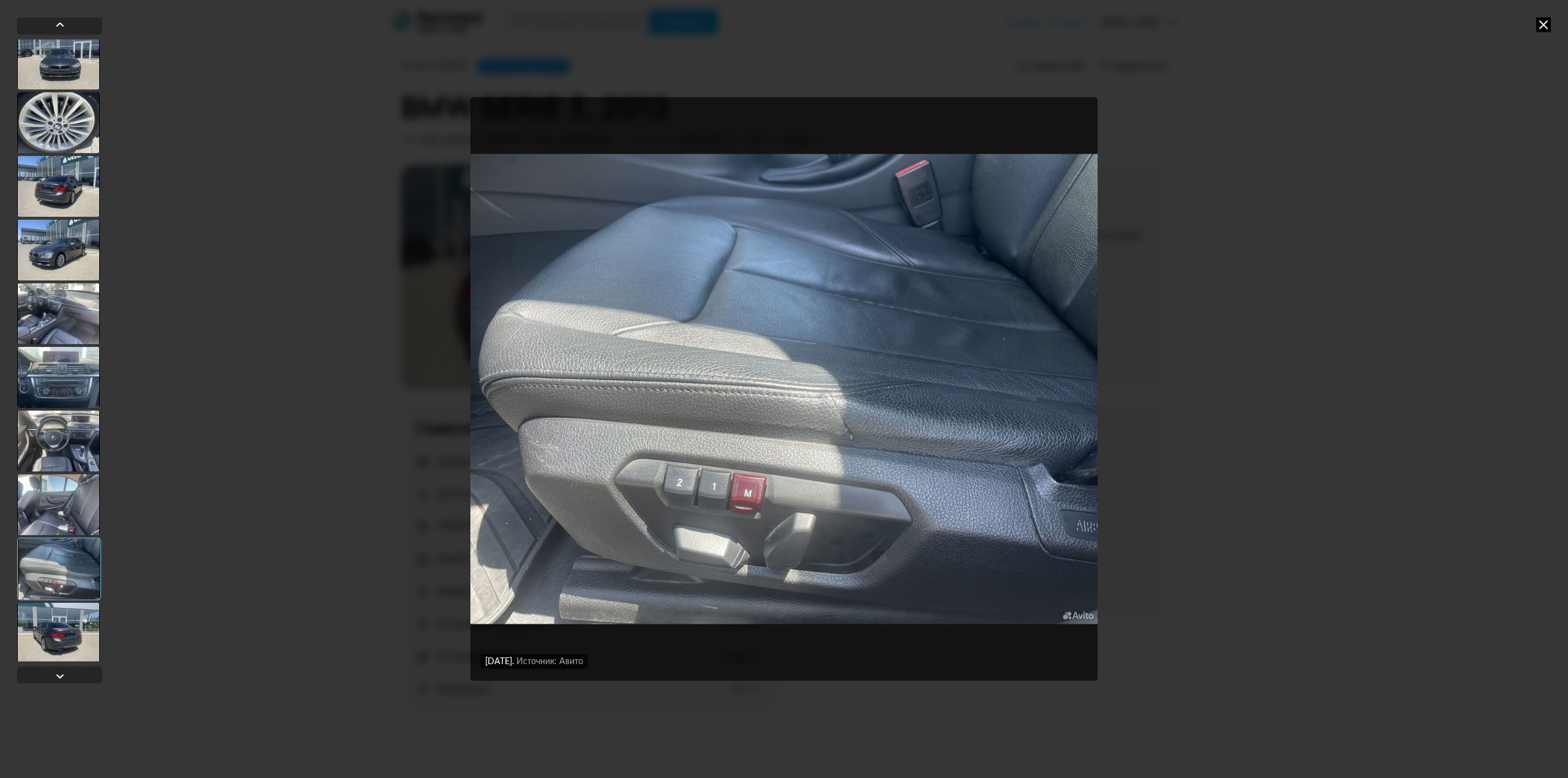
scroll to position [588, 0]
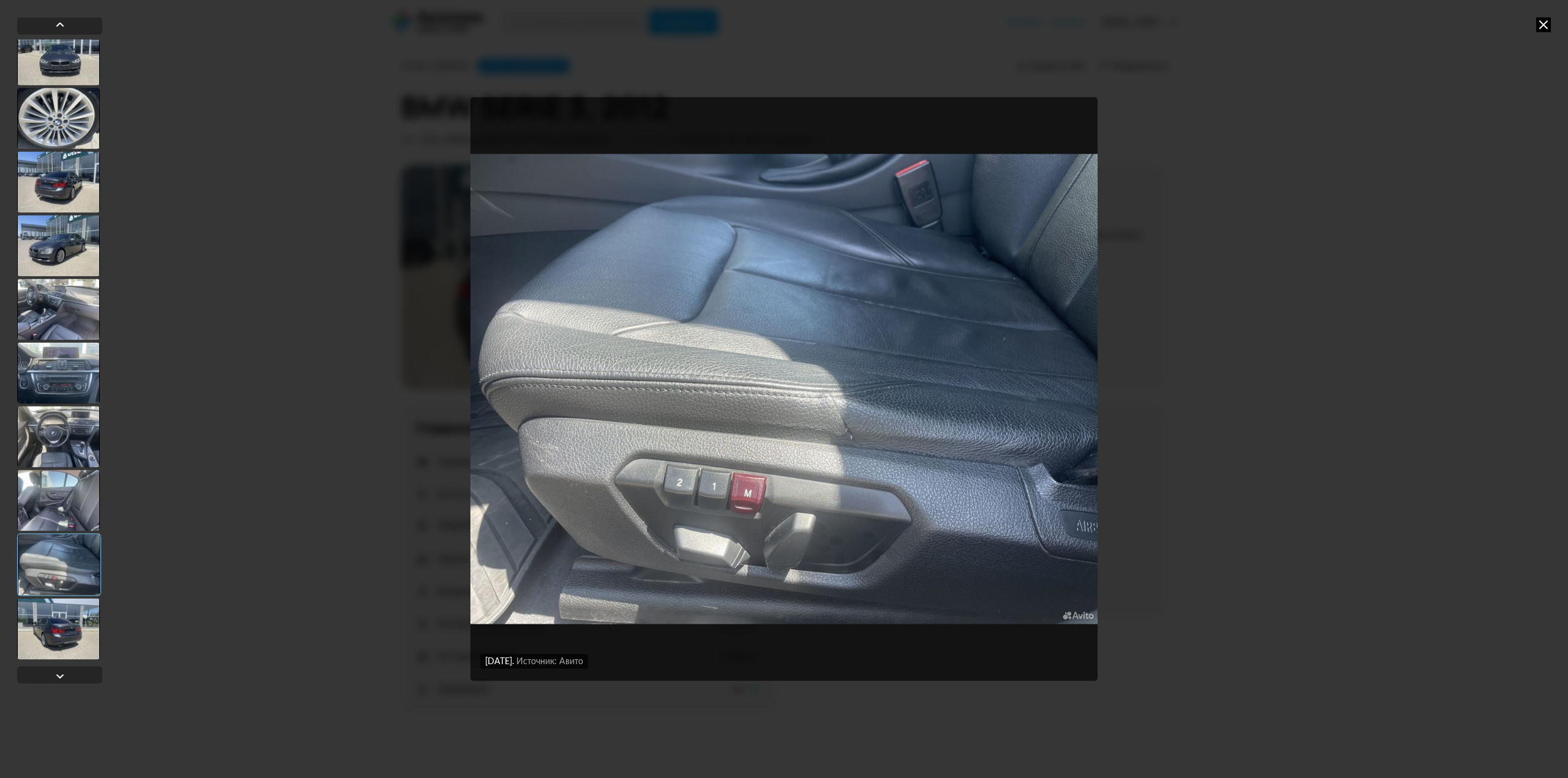
click at [72, 589] on div at bounding box center [59, 564] width 84 height 63
click at [51, 630] on div at bounding box center [58, 629] width 82 height 61
click at [52, 623] on div at bounding box center [58, 629] width 82 height 61
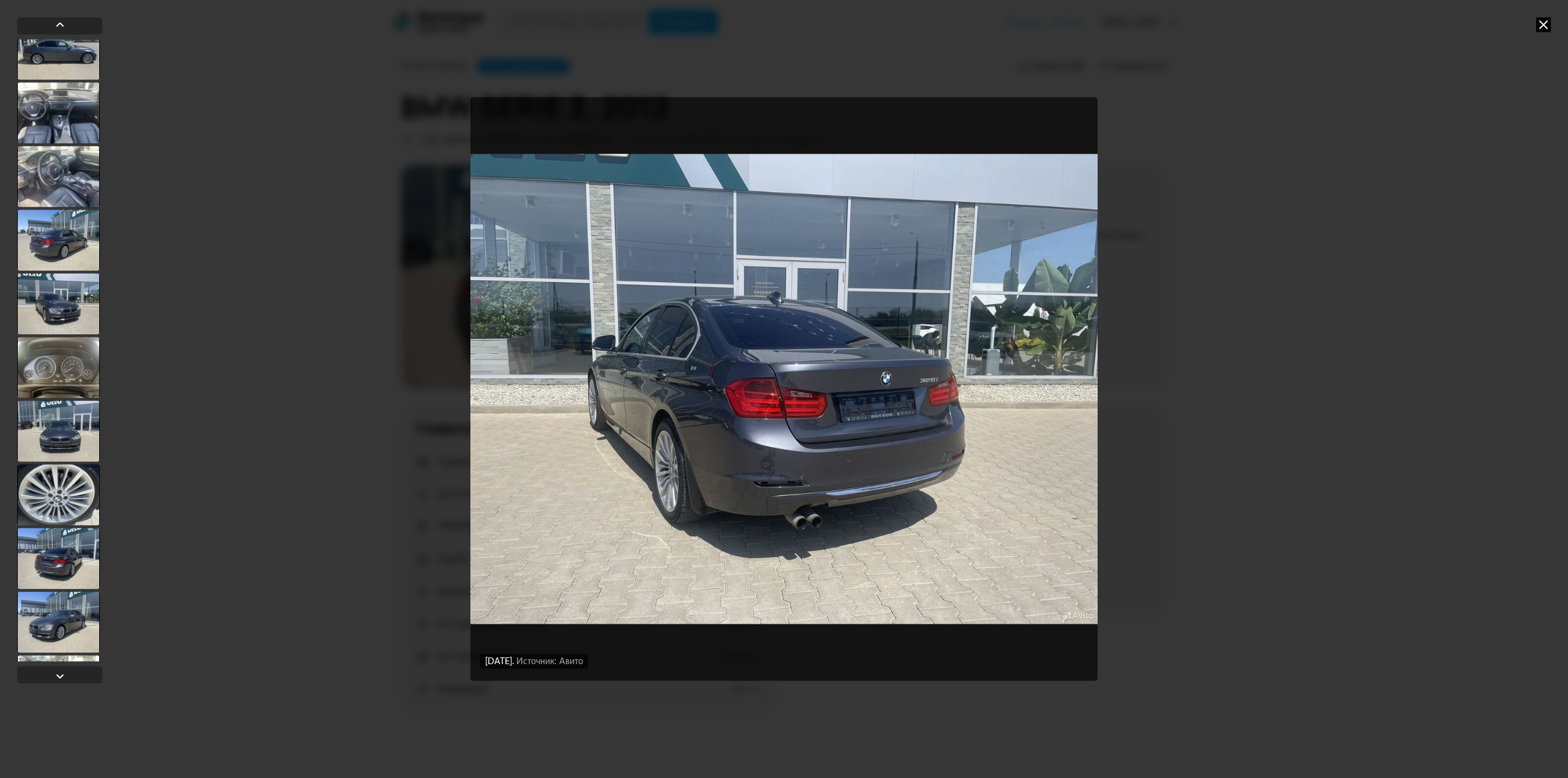
scroll to position [0, 0]
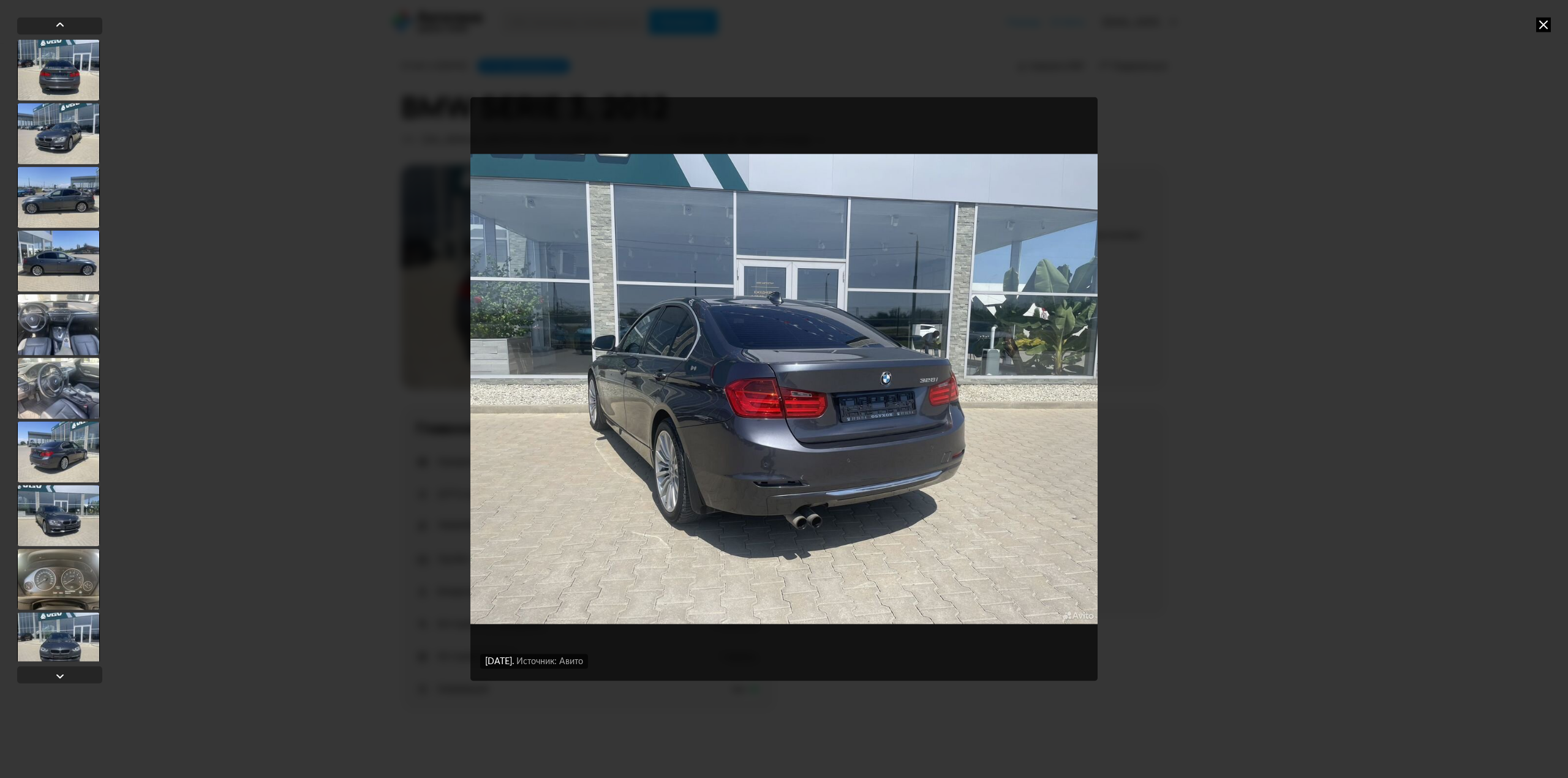
click at [73, 247] on div at bounding box center [58, 261] width 82 height 61
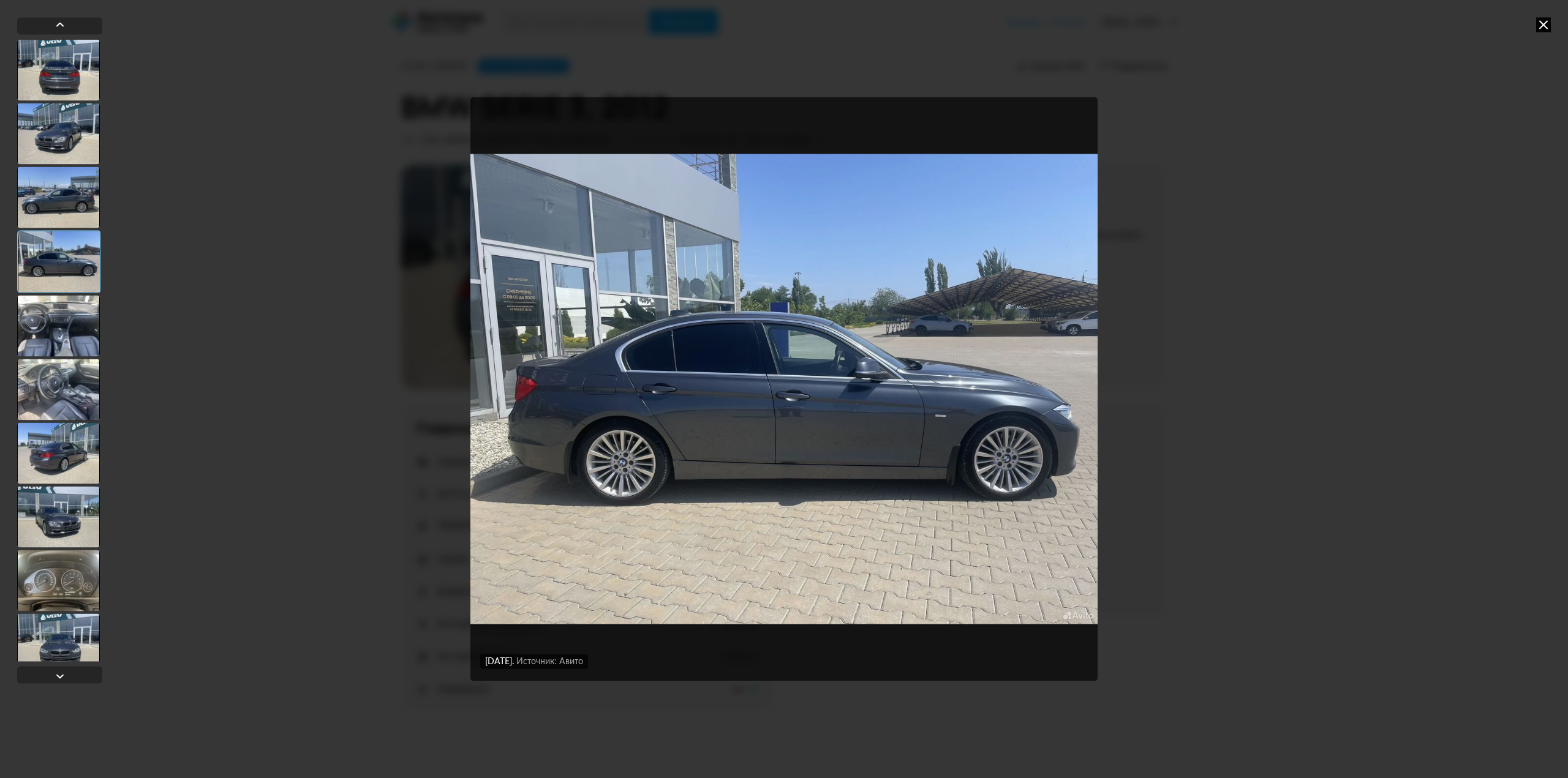
click at [63, 203] on div at bounding box center [58, 198] width 82 height 61
